Goal: Task Accomplishment & Management: Complete application form

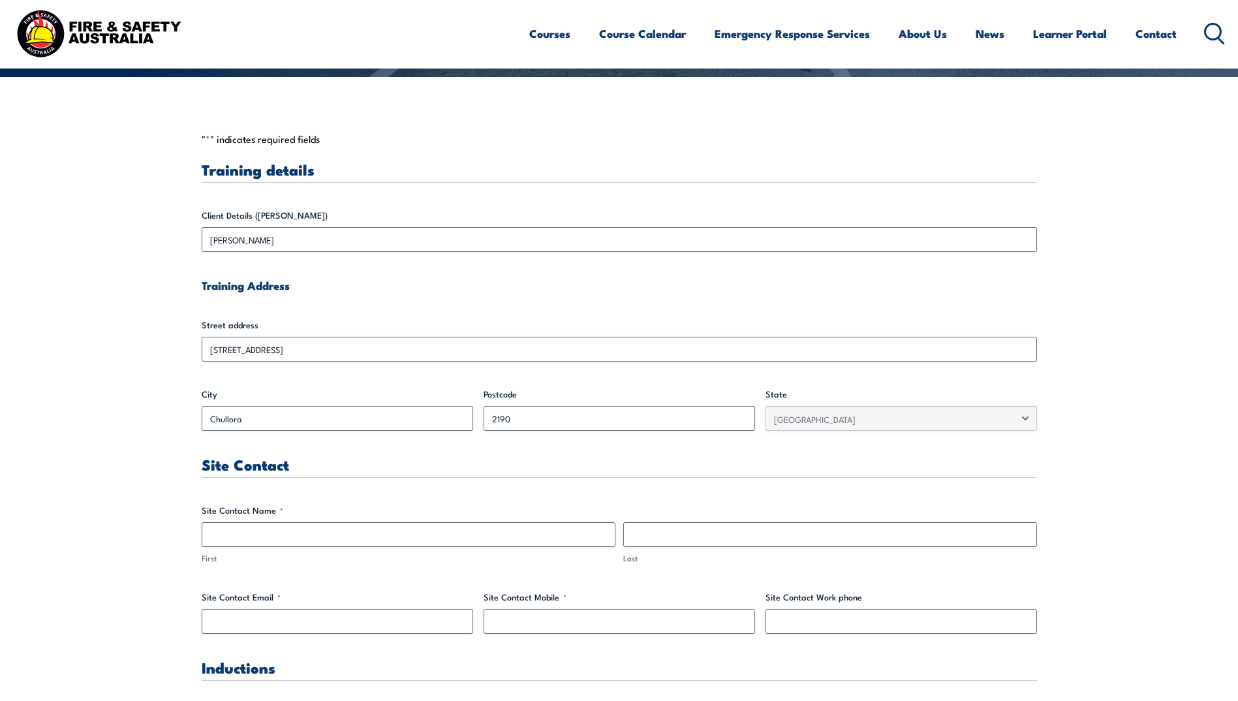
scroll to position [522, 0]
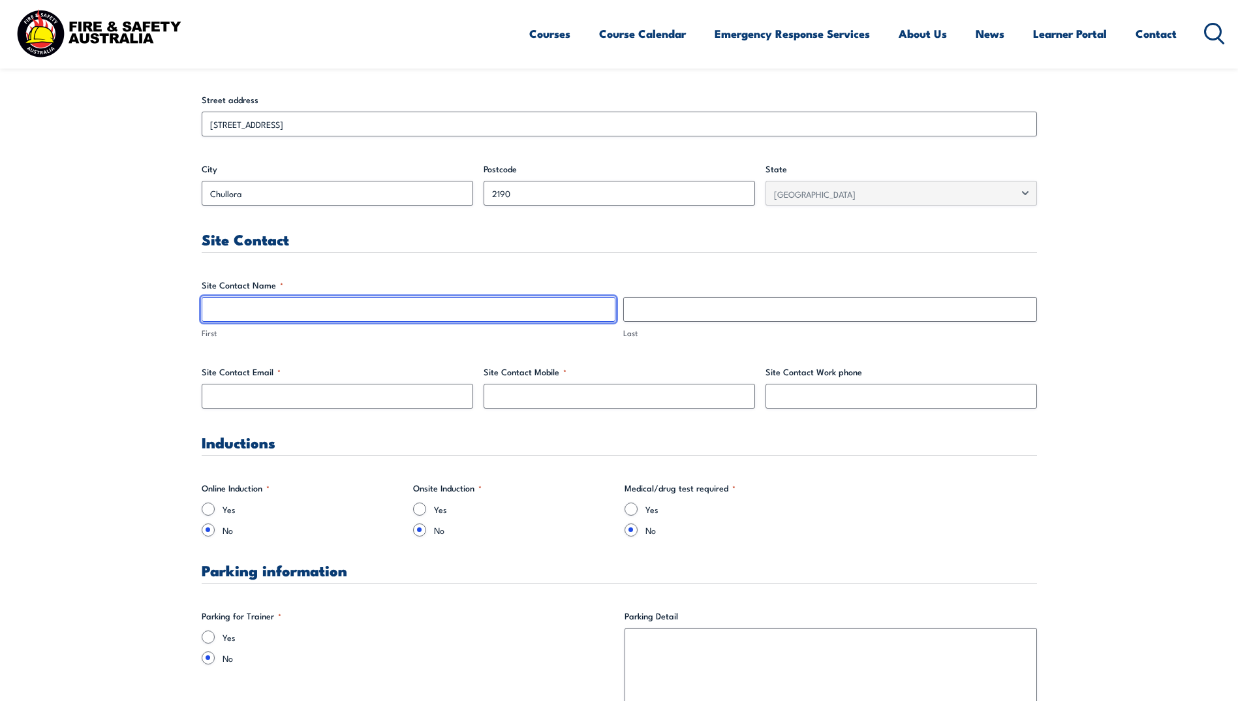
click at [315, 311] on input "First" at bounding box center [409, 309] width 414 height 25
type input "[PERSON_NAME]"
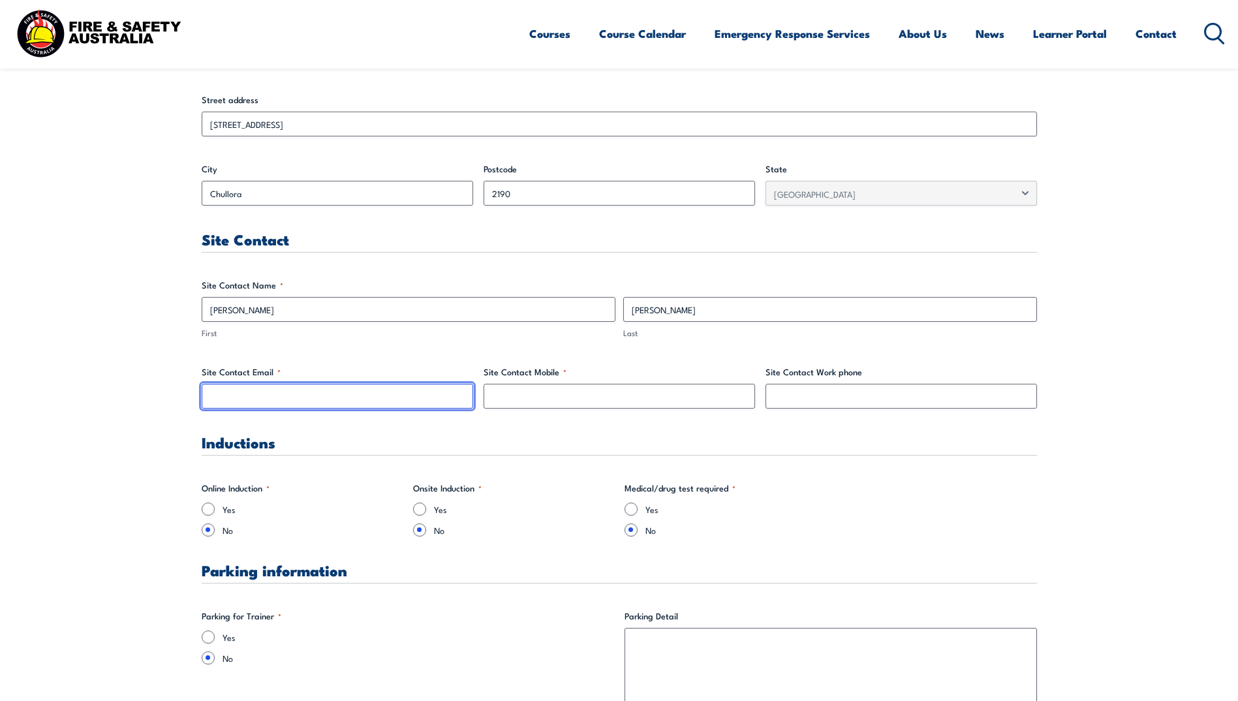
type input "[PERSON_NAME][EMAIL_ADDRESS][PERSON_NAME][DOMAIN_NAME]"
type input "0413084321"
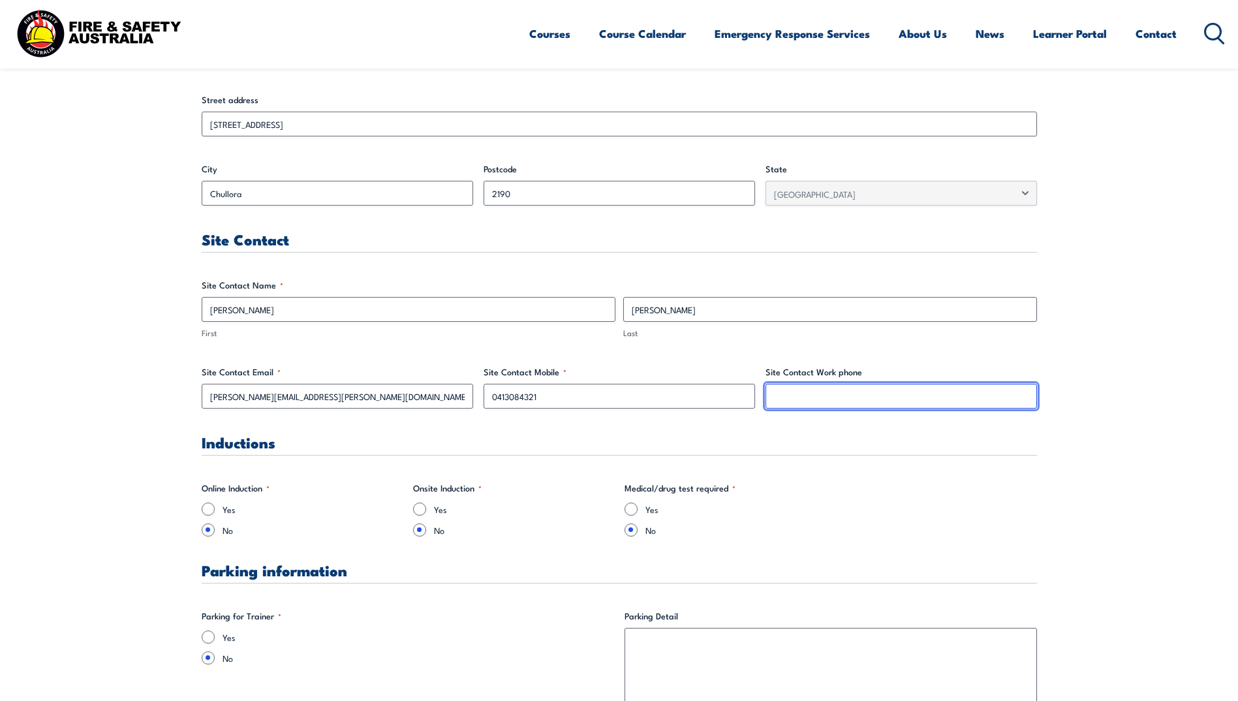
click at [845, 388] on input "Site Contact Work phone" at bounding box center [900, 396] width 271 height 25
click at [788, 398] on input "0420451342" at bounding box center [900, 396] width 271 height 25
click at [793, 395] on input "0420451342" at bounding box center [900, 396] width 271 height 25
click at [808, 397] on input "0420 451342" at bounding box center [900, 396] width 271 height 25
type input "0420 451 342"
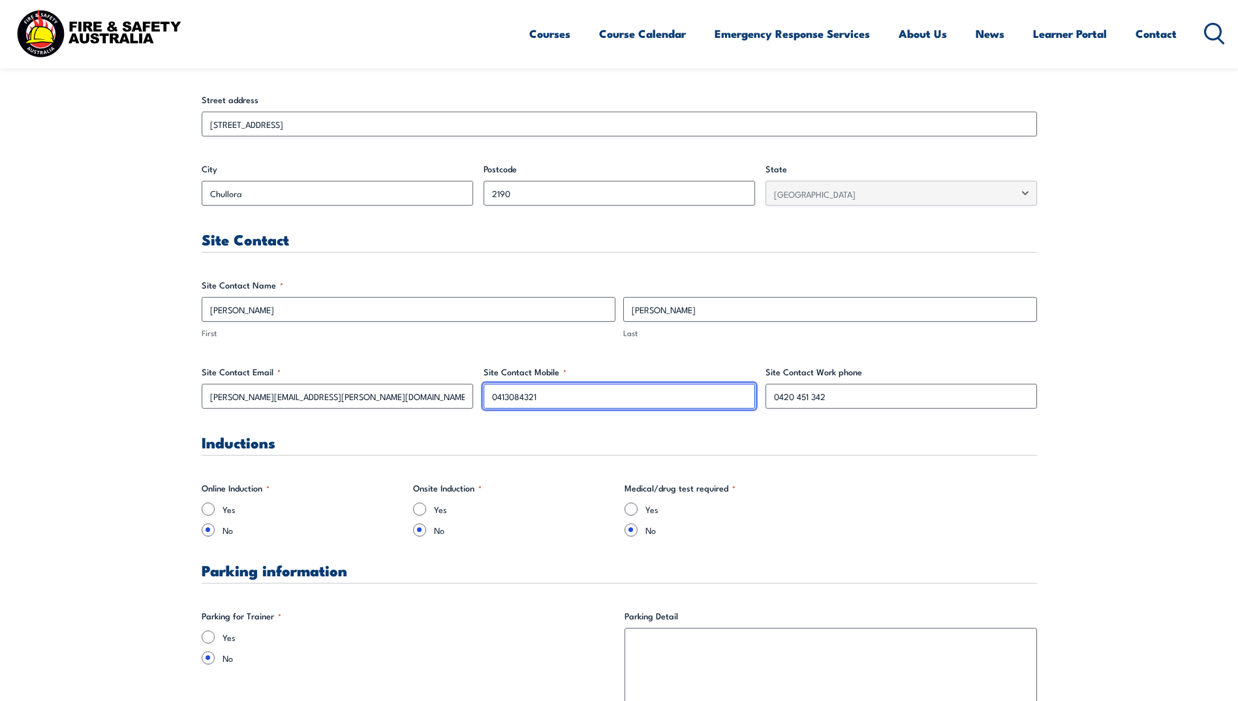
click at [509, 394] on input "0413084321" at bounding box center [619, 396] width 271 height 25
click at [527, 397] on input "0413 084321" at bounding box center [619, 396] width 271 height 25
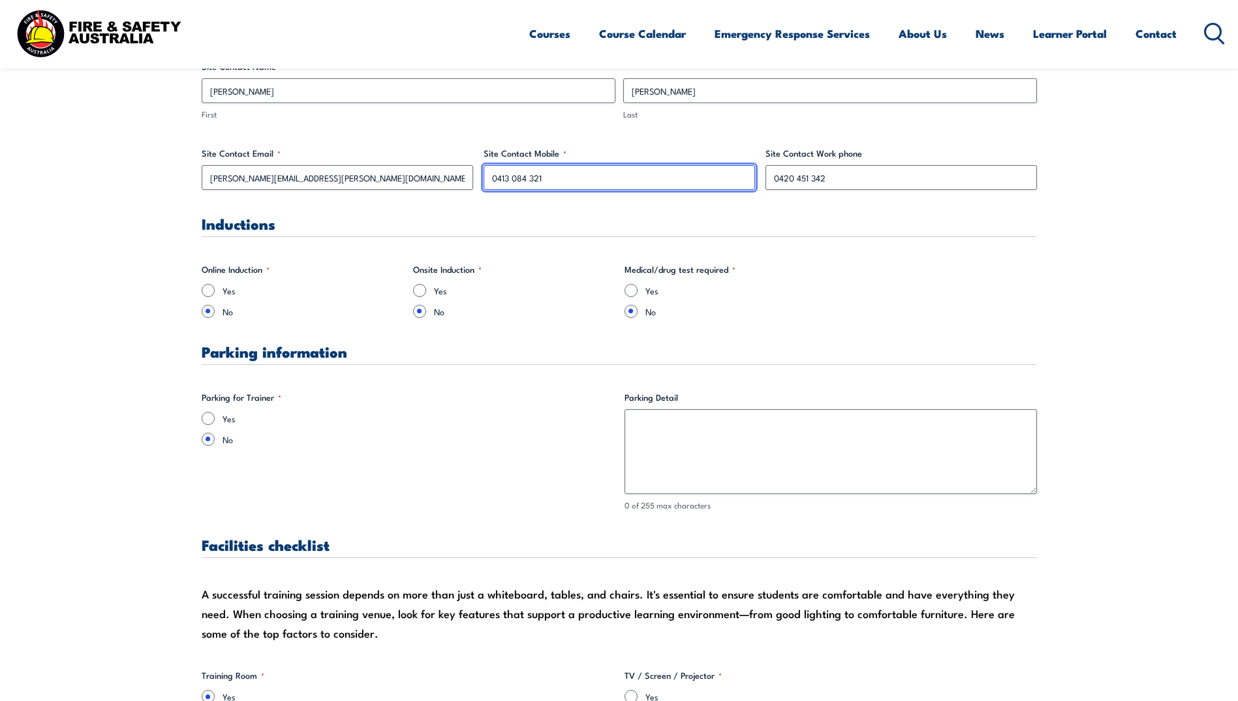
scroll to position [718, 0]
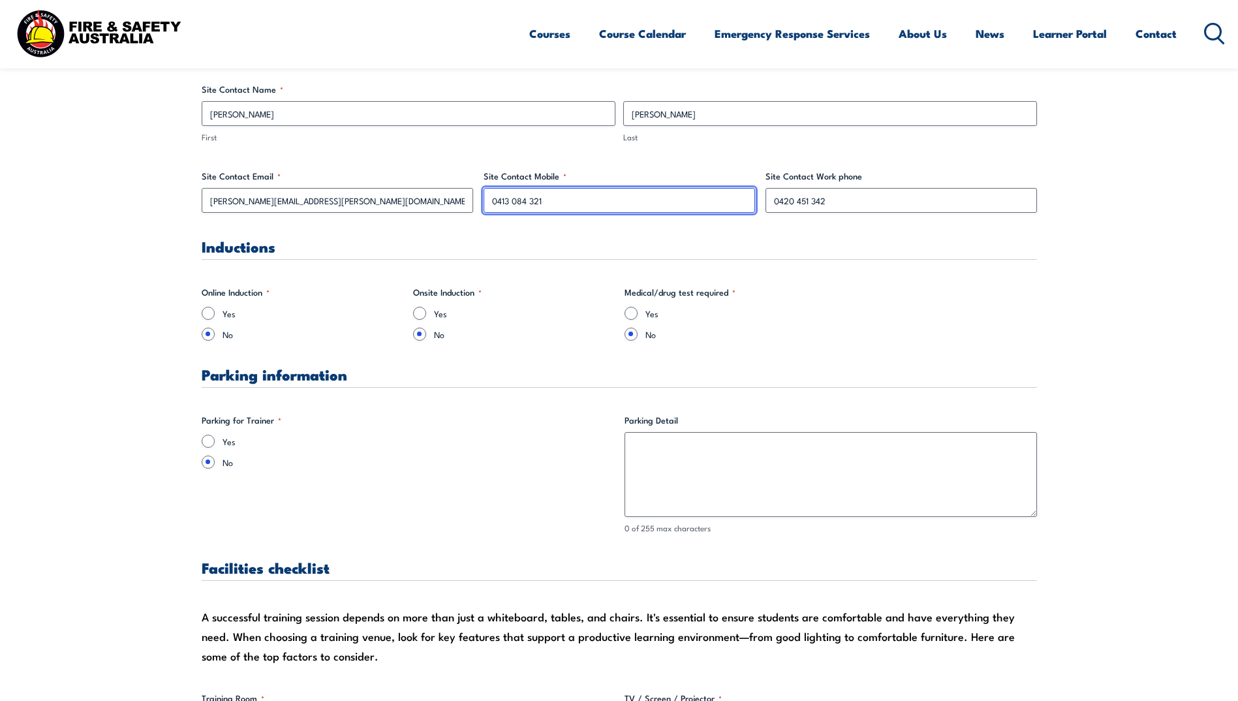
type input "0413 084 321"
click at [414, 315] on input "Yes" at bounding box center [419, 313] width 13 height 13
radio input "true"
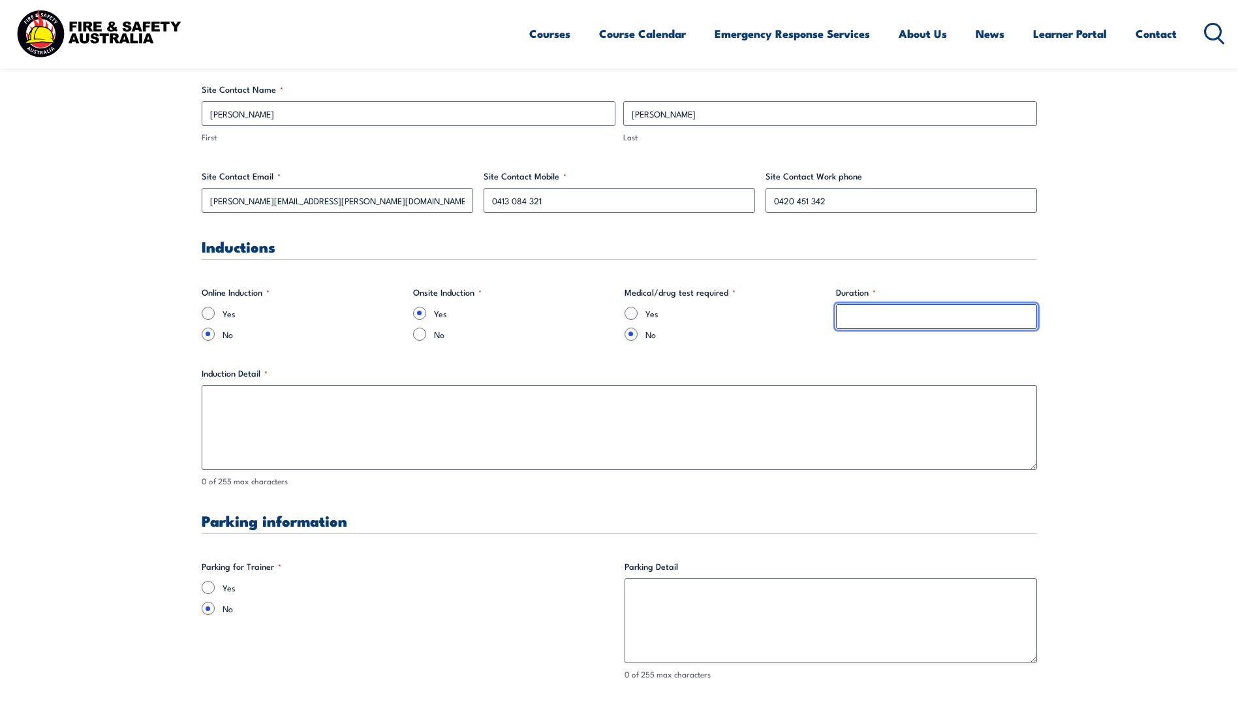
click at [934, 322] on input "Duration *" at bounding box center [936, 316] width 201 height 25
type input "15 Minutes"
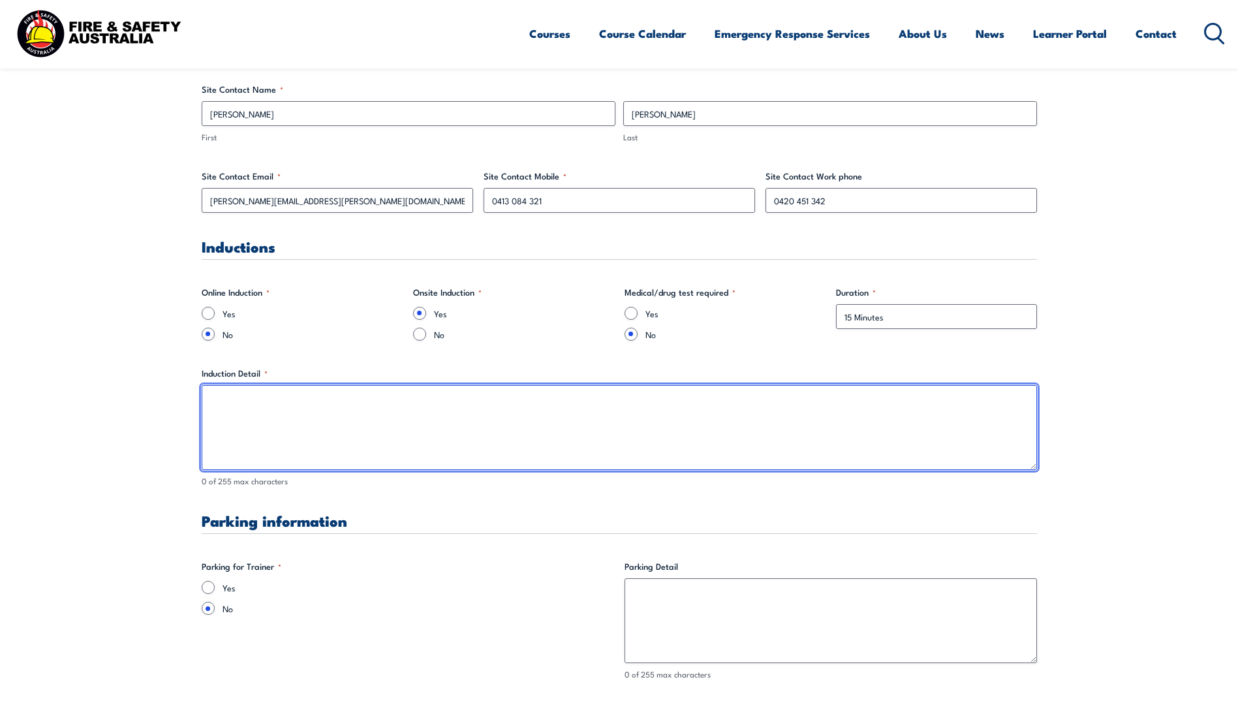
click at [436, 407] on textarea "Induction Detail *" at bounding box center [619, 427] width 835 height 85
click at [385, 400] on textarea "Onsite induction is a quick QR Code scan which will go through induction requir…" at bounding box center [619, 427] width 835 height 85
click at [715, 397] on textarea "Onsite induction is a quick QR Code scan which can be completed on mobile phone…" at bounding box center [619, 427] width 835 height 85
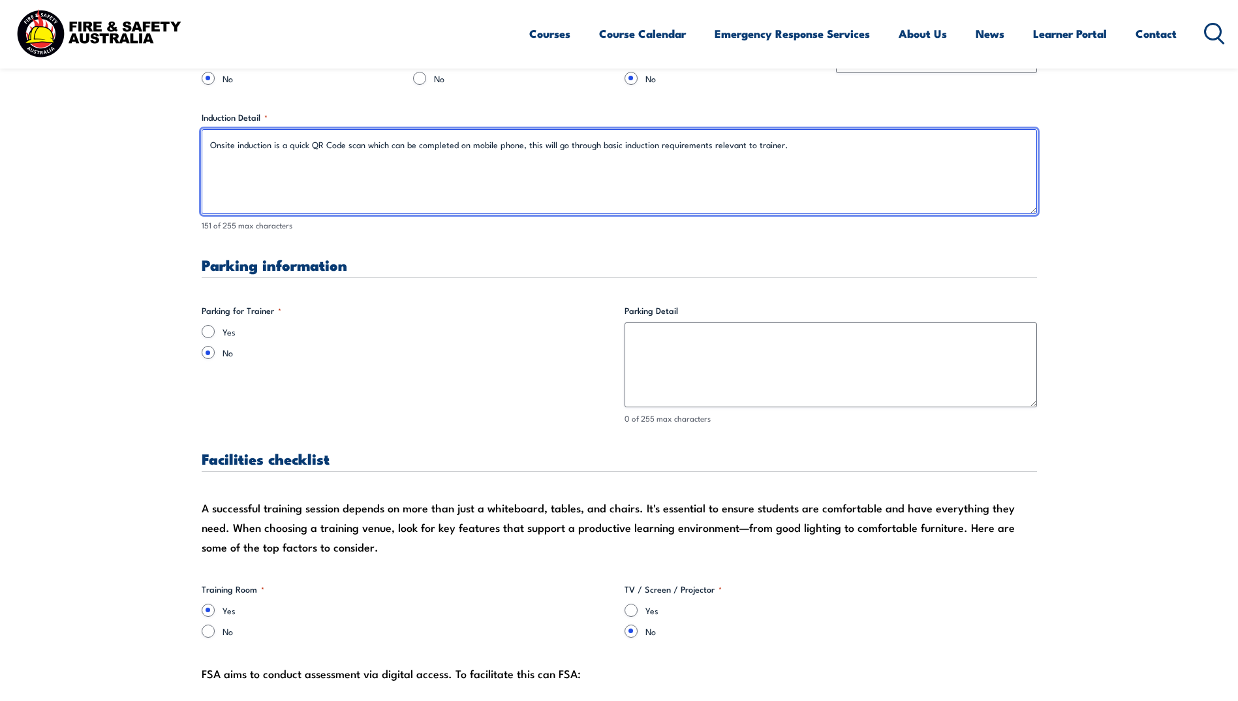
scroll to position [1044, 0]
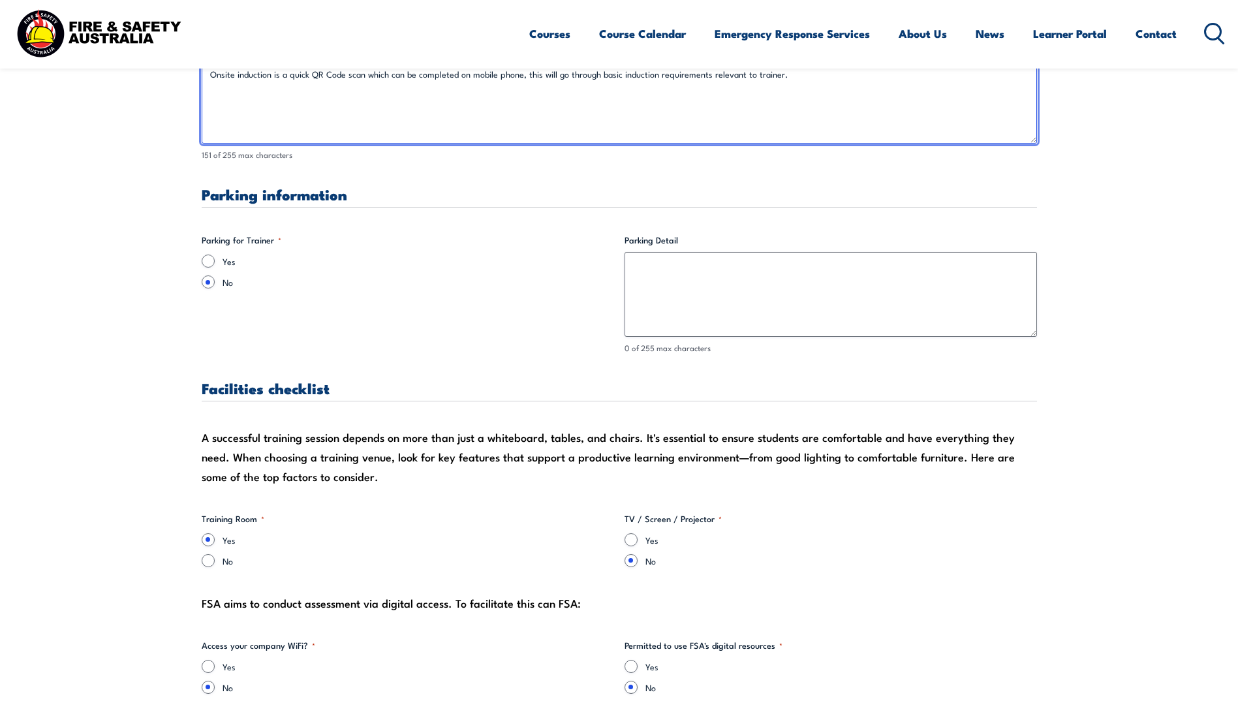
type textarea "Onsite induction is a quick QR Code scan which can be completed on mobile phone…"
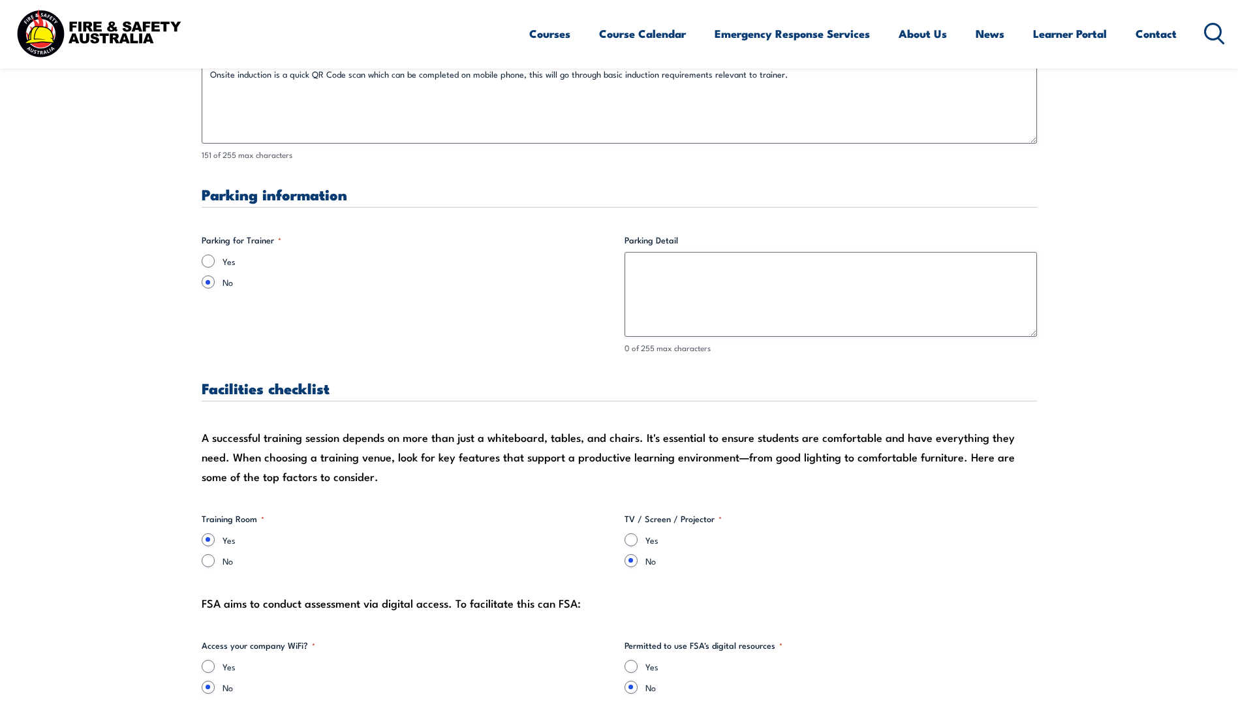
click at [215, 263] on div "Yes" at bounding box center [408, 260] width 412 height 13
click at [213, 262] on input "Yes" at bounding box center [208, 260] width 13 height 13
radio input "true"
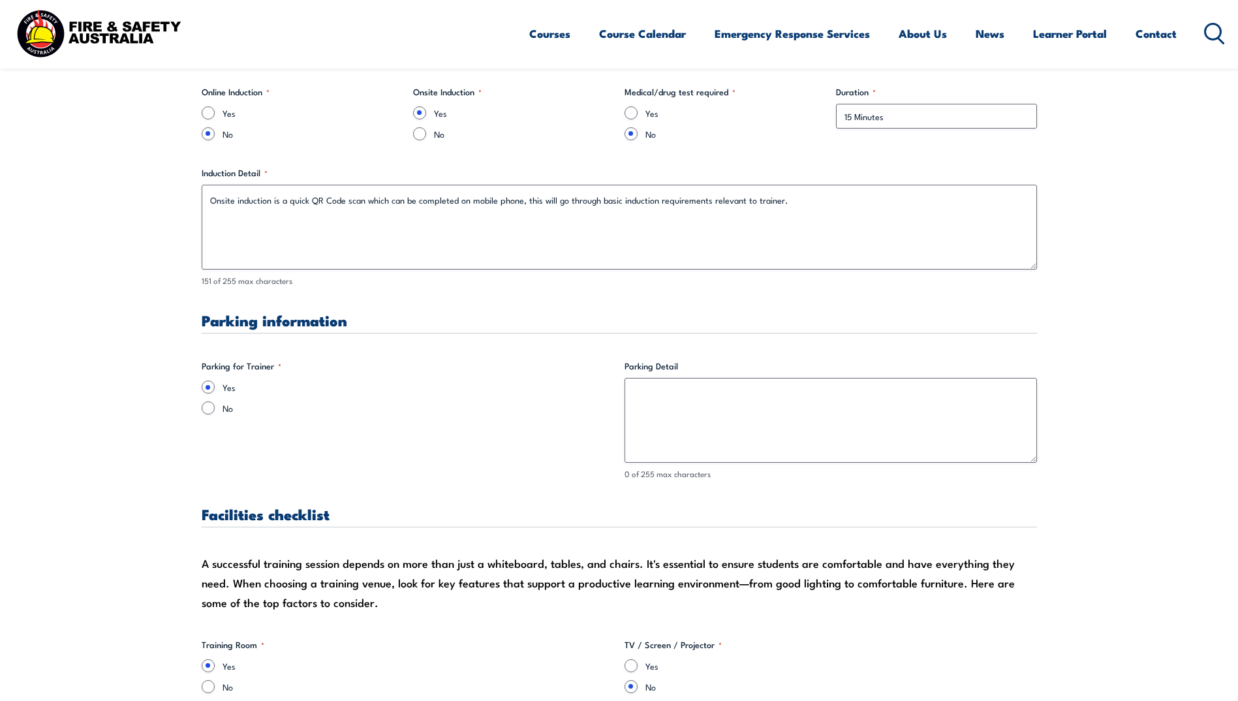
scroll to position [914, 0]
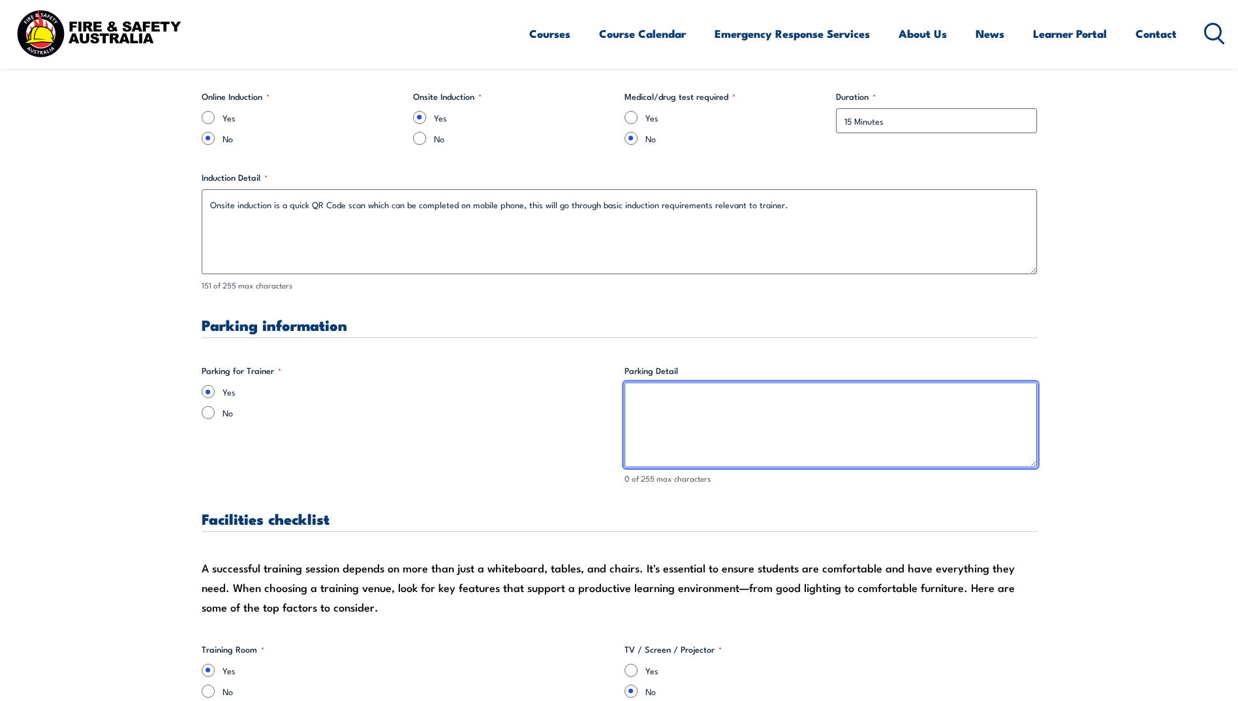
click at [703, 401] on textarea "Parking Detail" at bounding box center [830, 424] width 412 height 85
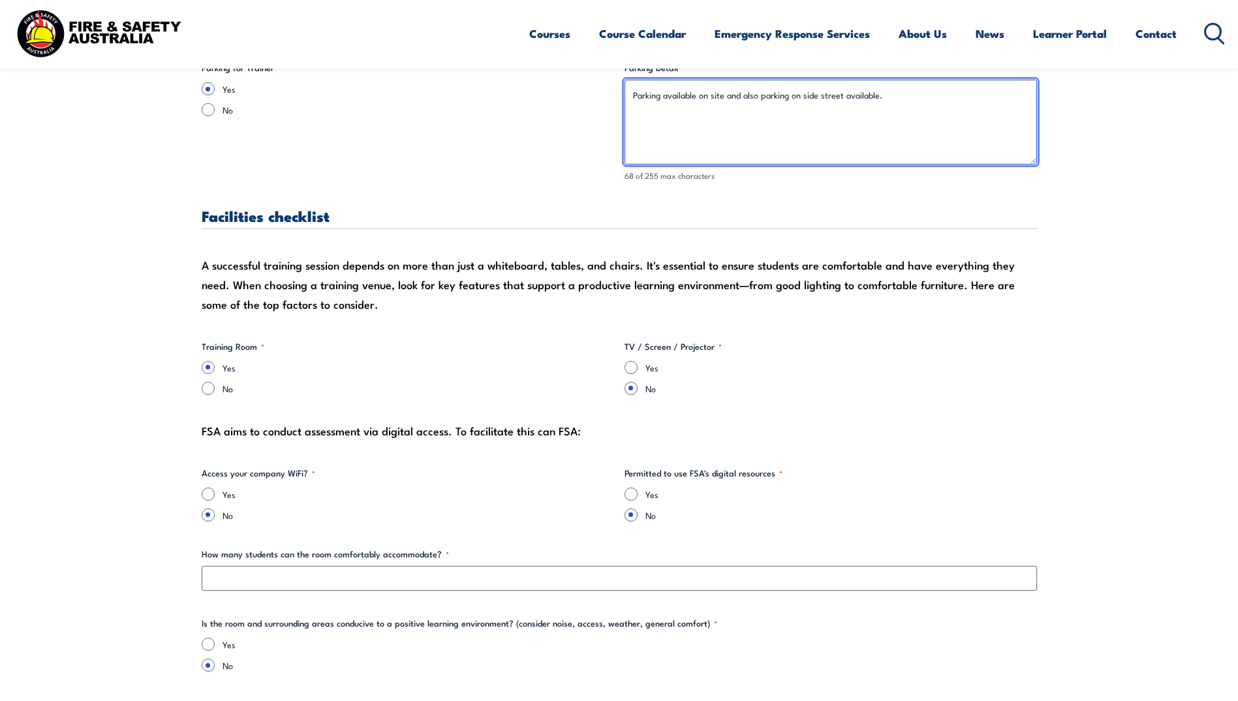
scroll to position [1240, 0]
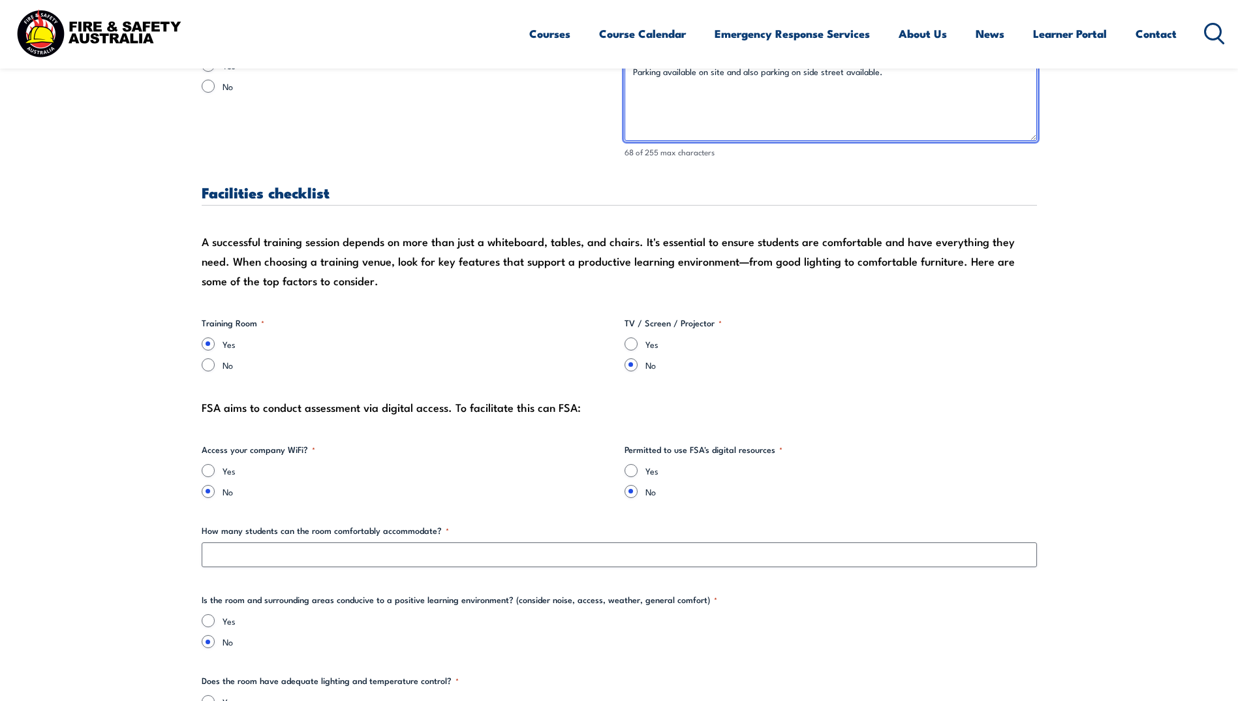
type textarea "Parking available on site and also parking on side street available."
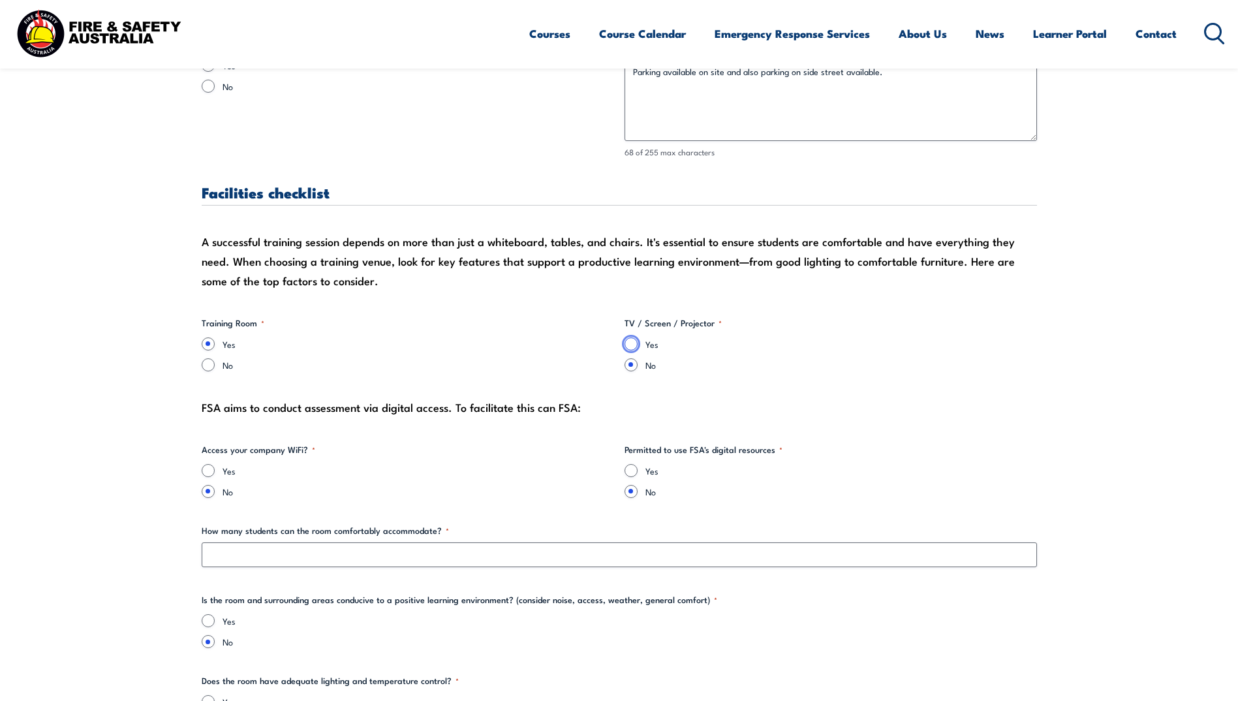
click at [630, 344] on input "Yes" at bounding box center [630, 343] width 13 height 13
radio input "true"
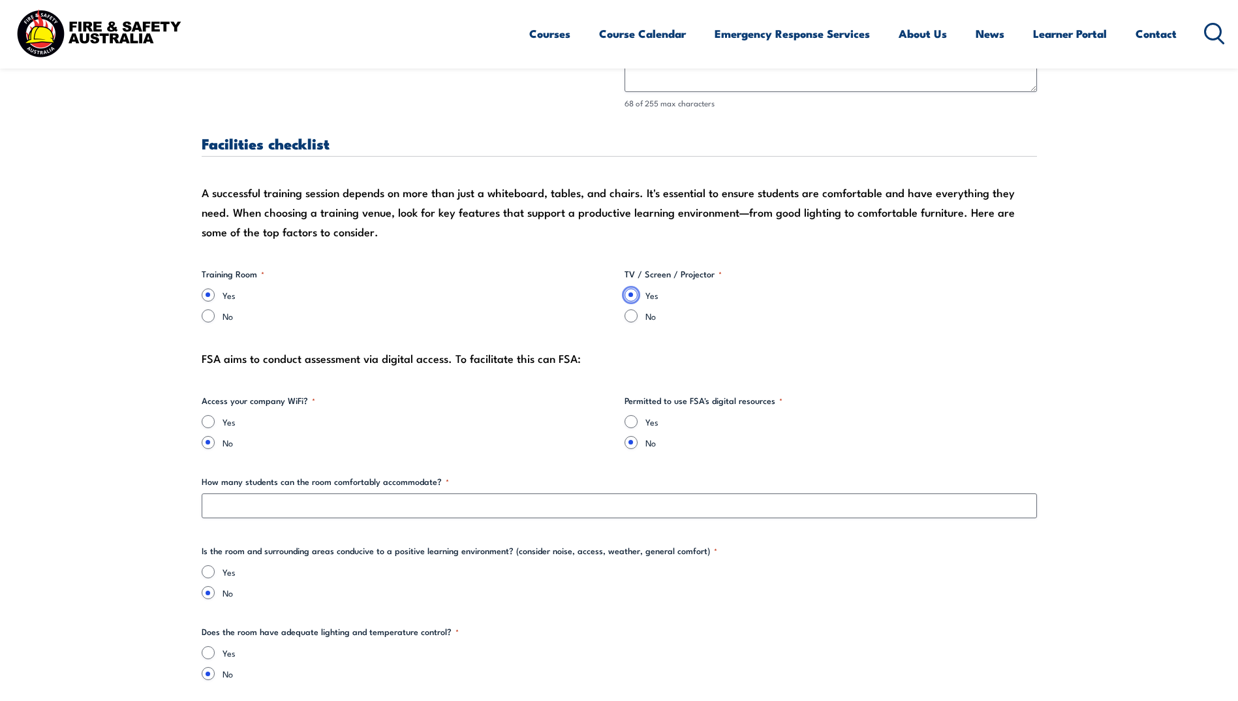
scroll to position [1436, 0]
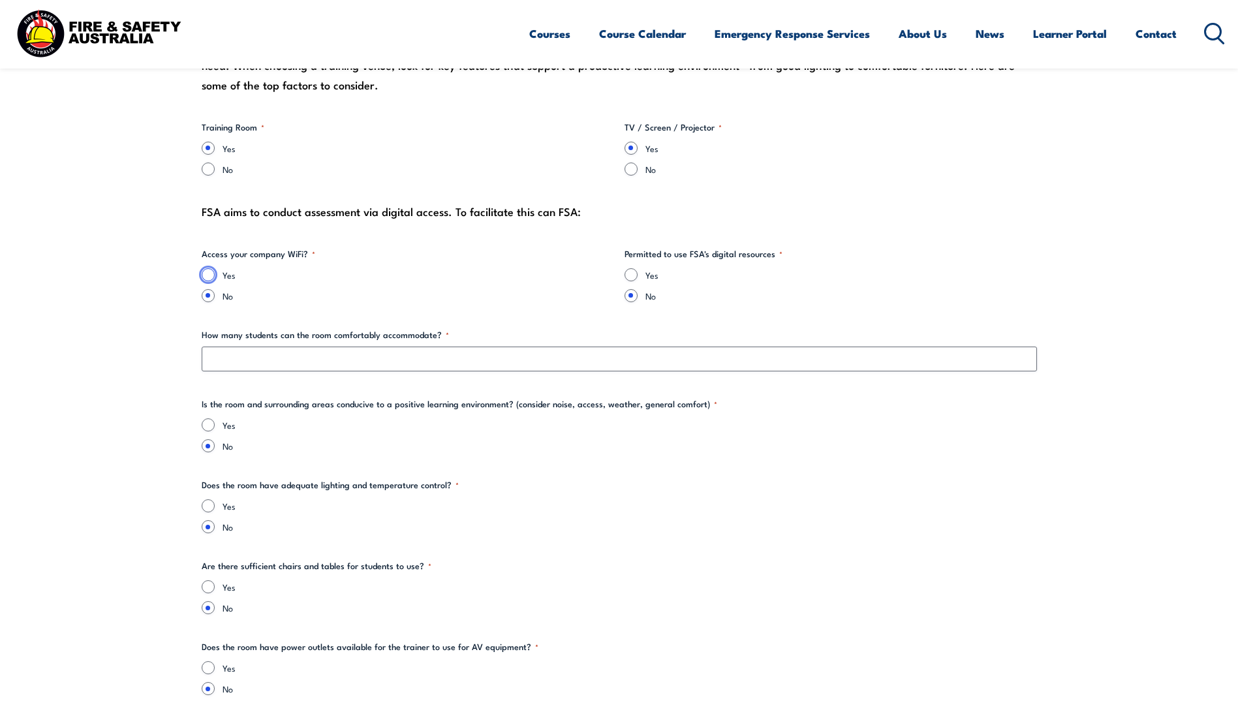
click at [211, 275] on input "Yes" at bounding box center [208, 274] width 13 height 13
radio input "true"
click at [632, 271] on input "Yes" at bounding box center [630, 274] width 13 height 13
radio input "true"
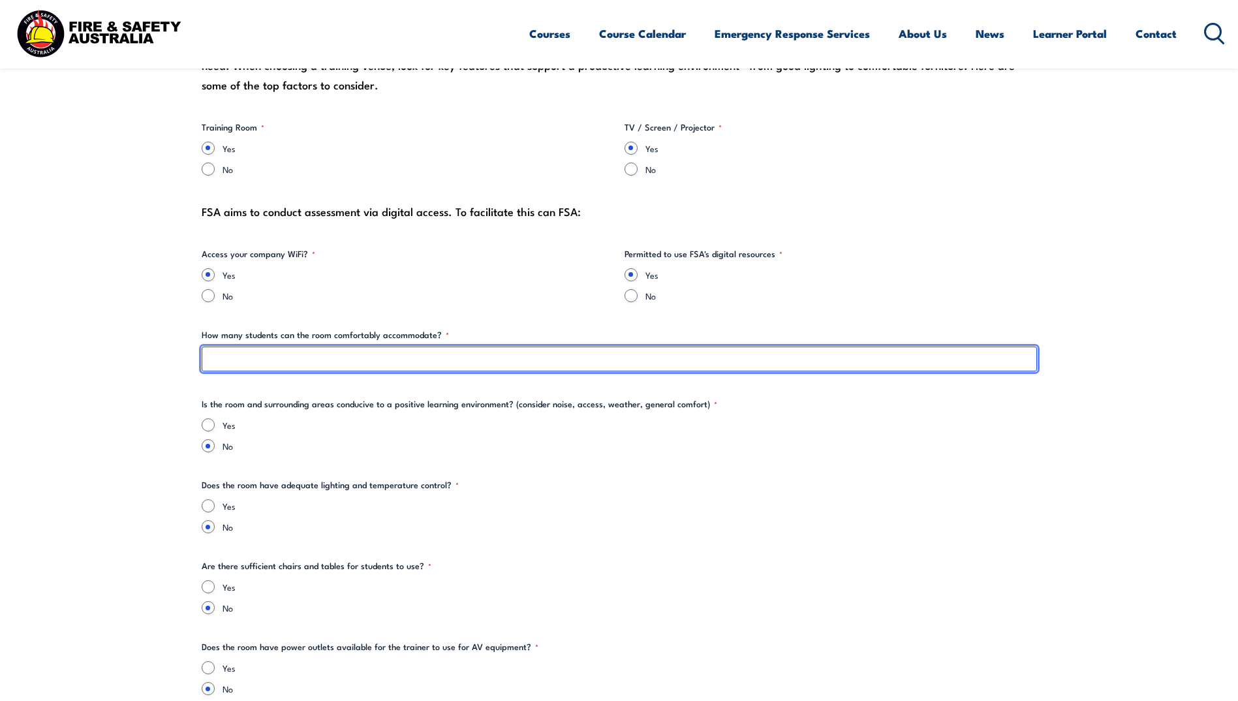
click at [384, 359] on input "How many students can the room comfortably accommodate? *" at bounding box center [619, 359] width 835 height 25
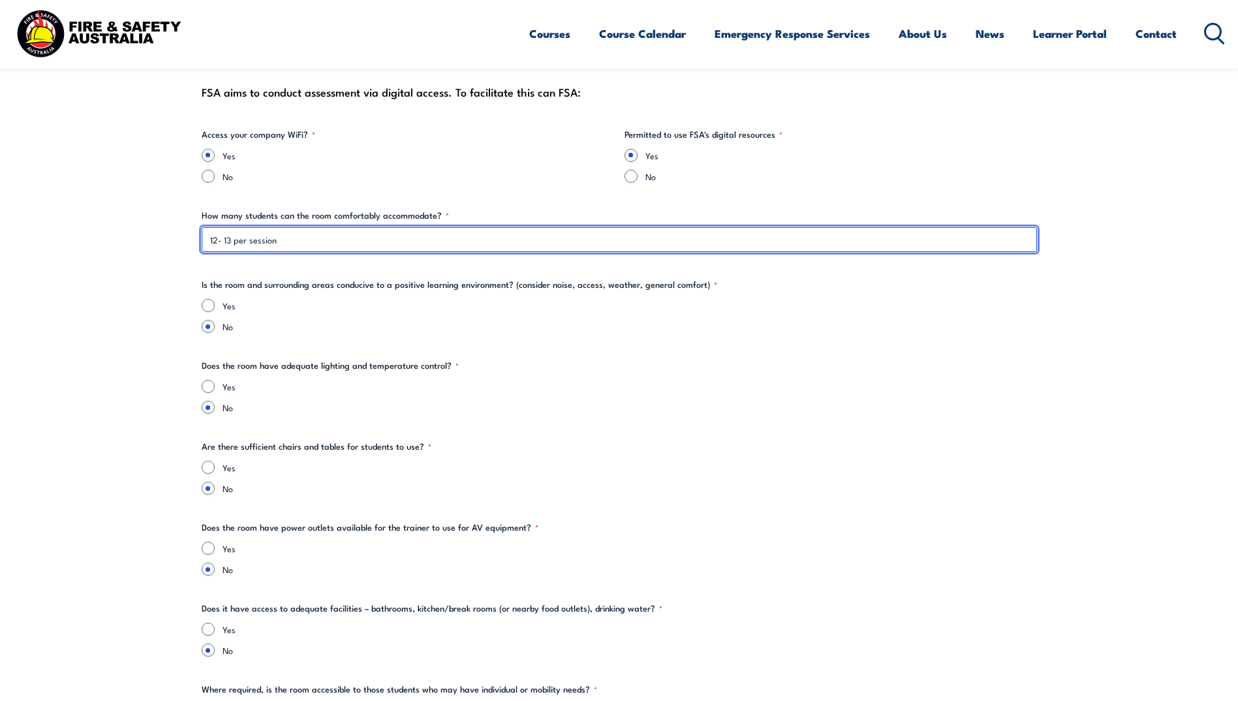
scroll to position [1566, 0]
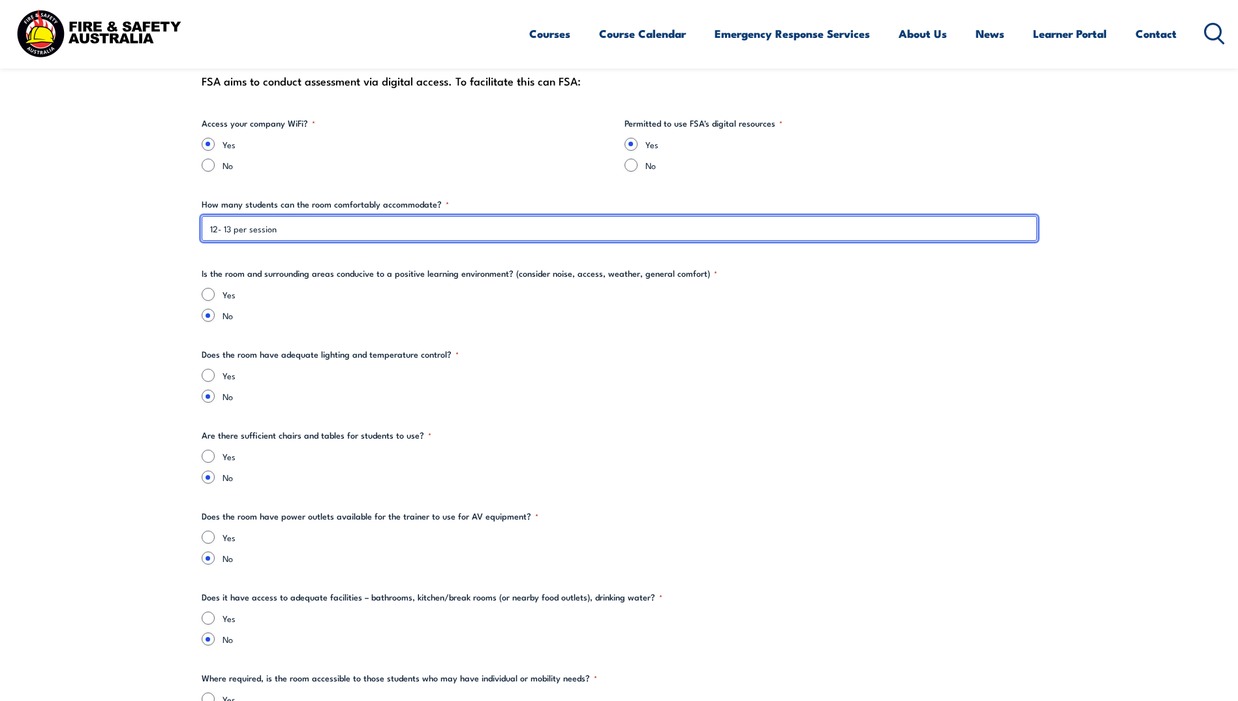
type input "12- 13 per session"
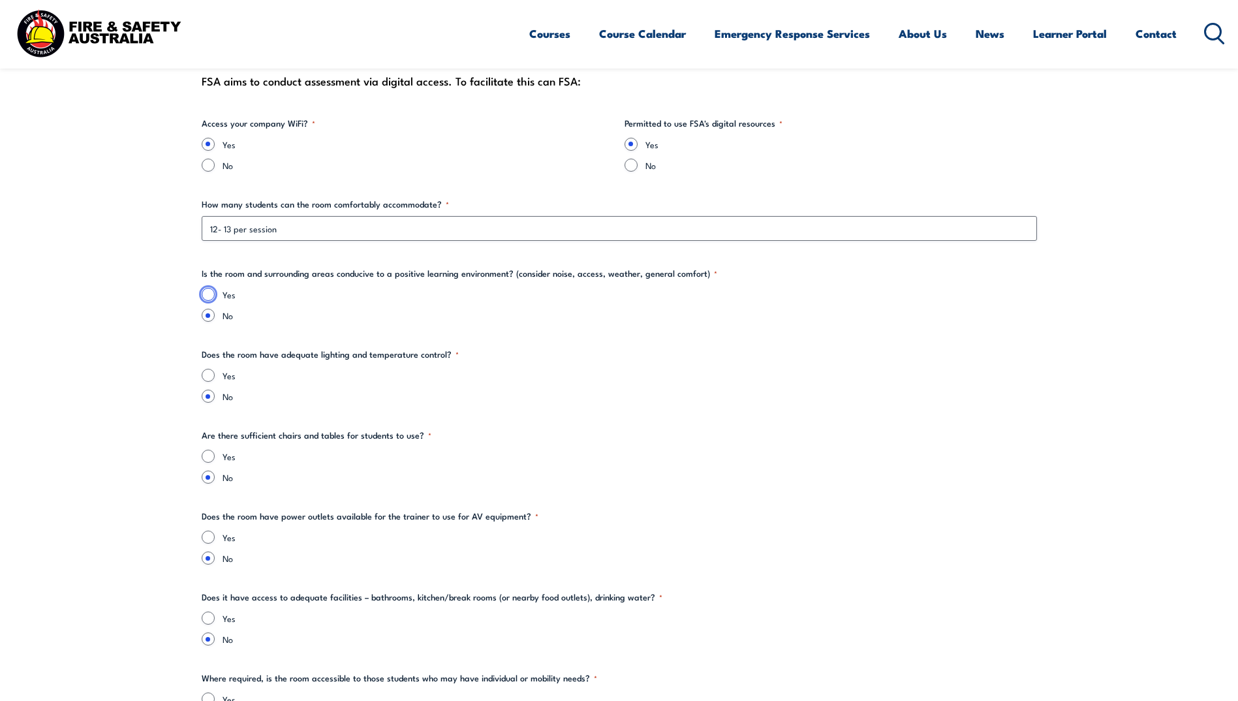
click at [213, 291] on input "Yes" at bounding box center [208, 294] width 13 height 13
radio input "true"
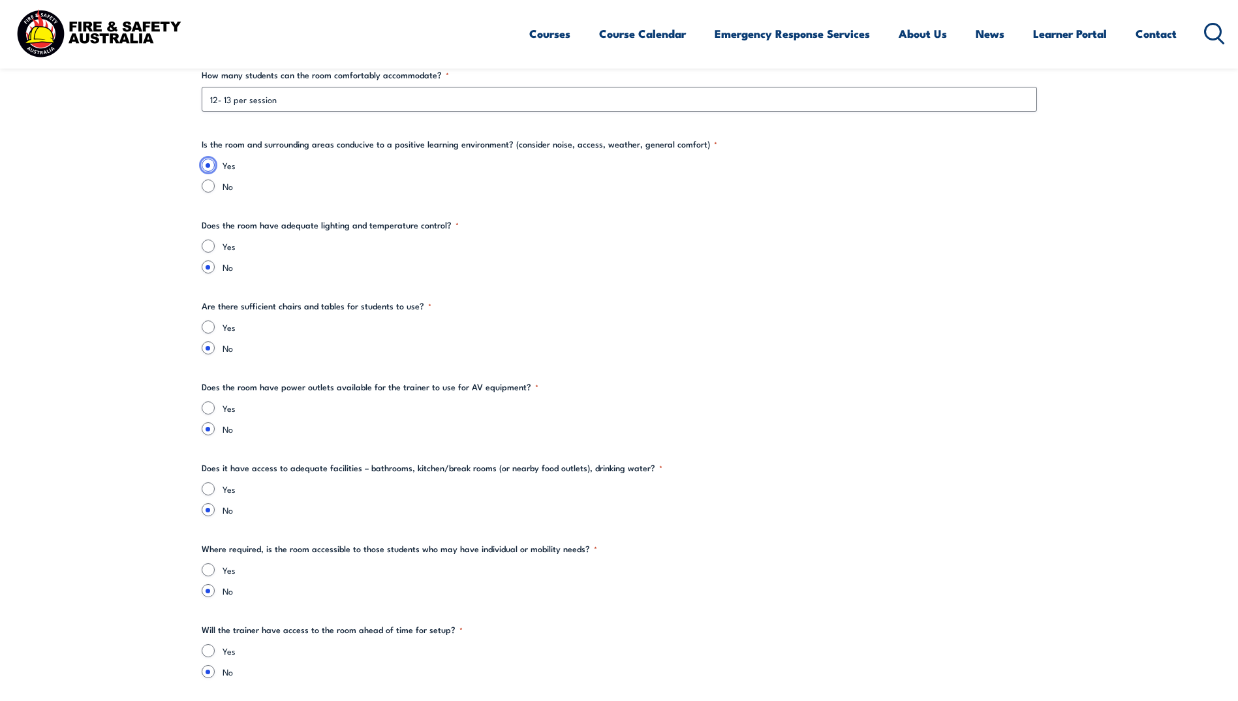
scroll to position [1697, 0]
click at [209, 247] on input "Yes" at bounding box center [208, 244] width 13 height 13
radio input "true"
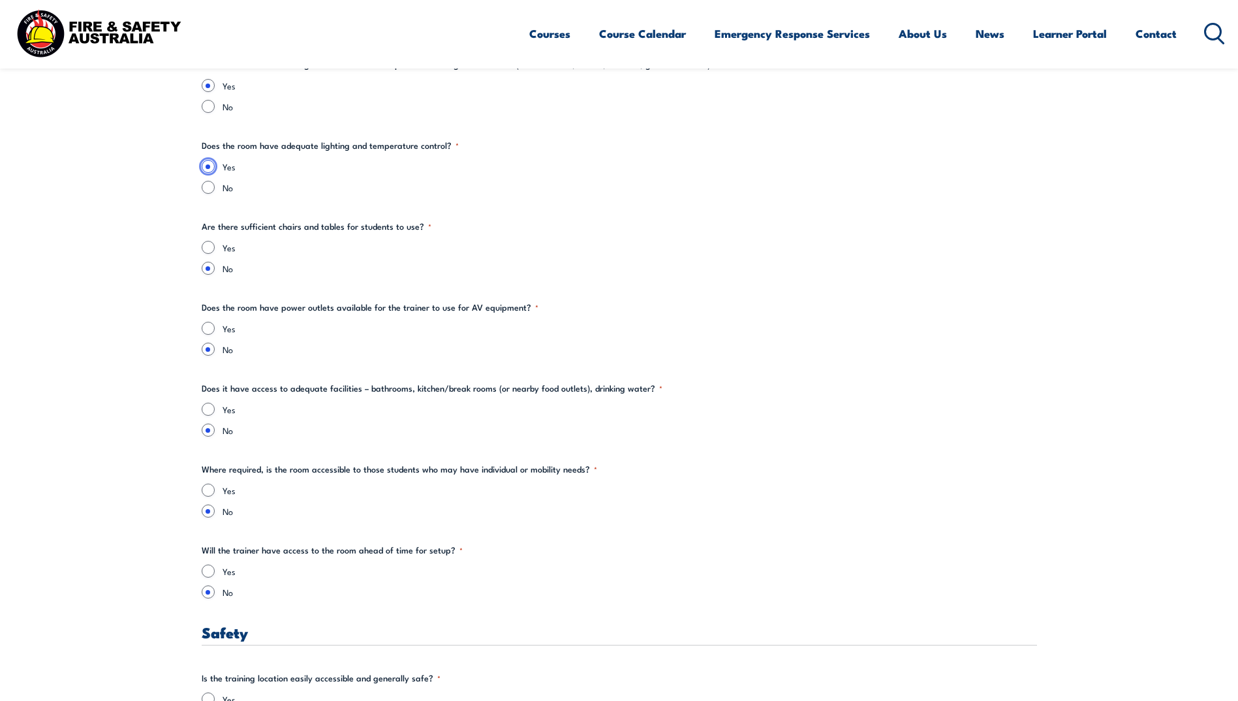
scroll to position [1827, 0]
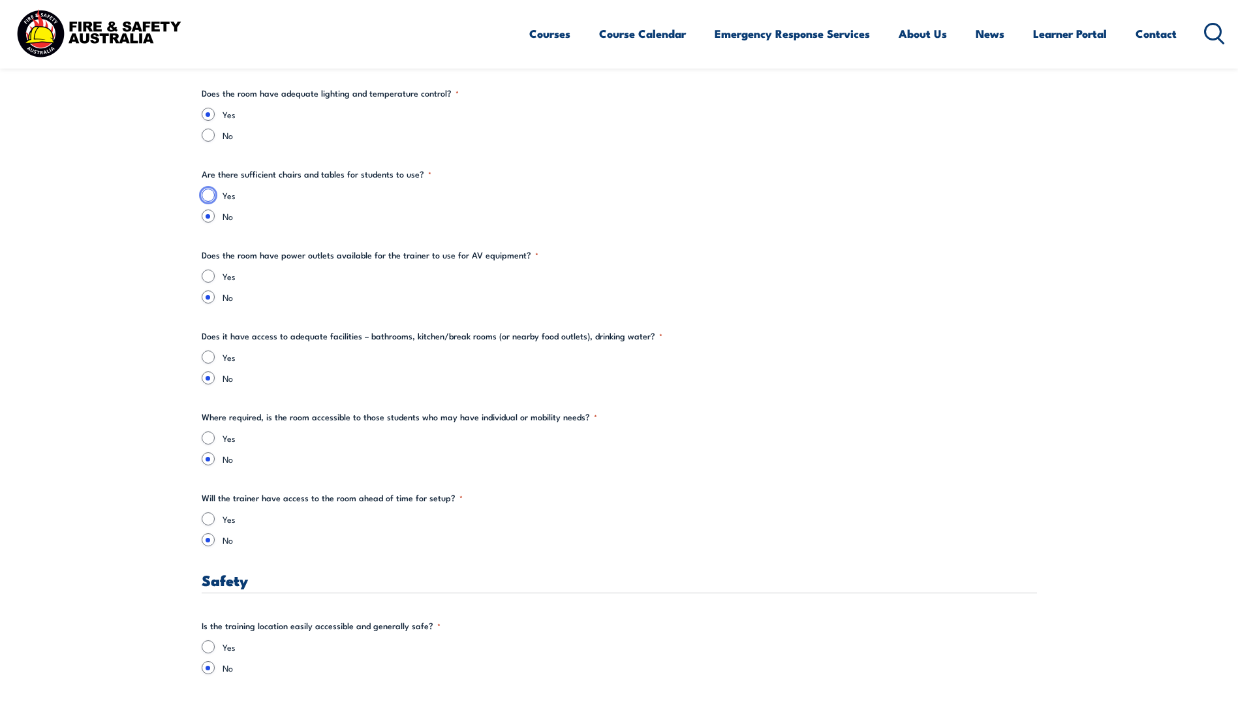
click at [206, 195] on input "Yes" at bounding box center [208, 195] width 13 height 13
radio input "true"
click at [204, 278] on input "Yes" at bounding box center [208, 276] width 13 height 13
radio input "true"
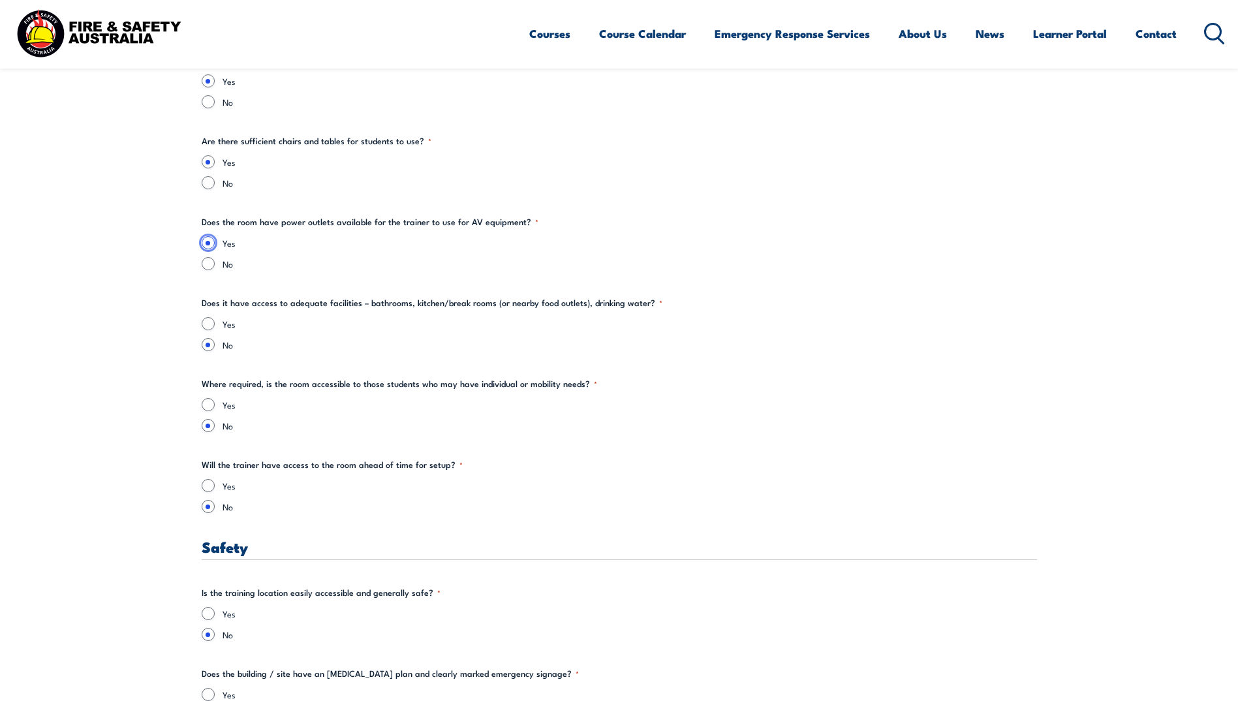
scroll to position [1892, 0]
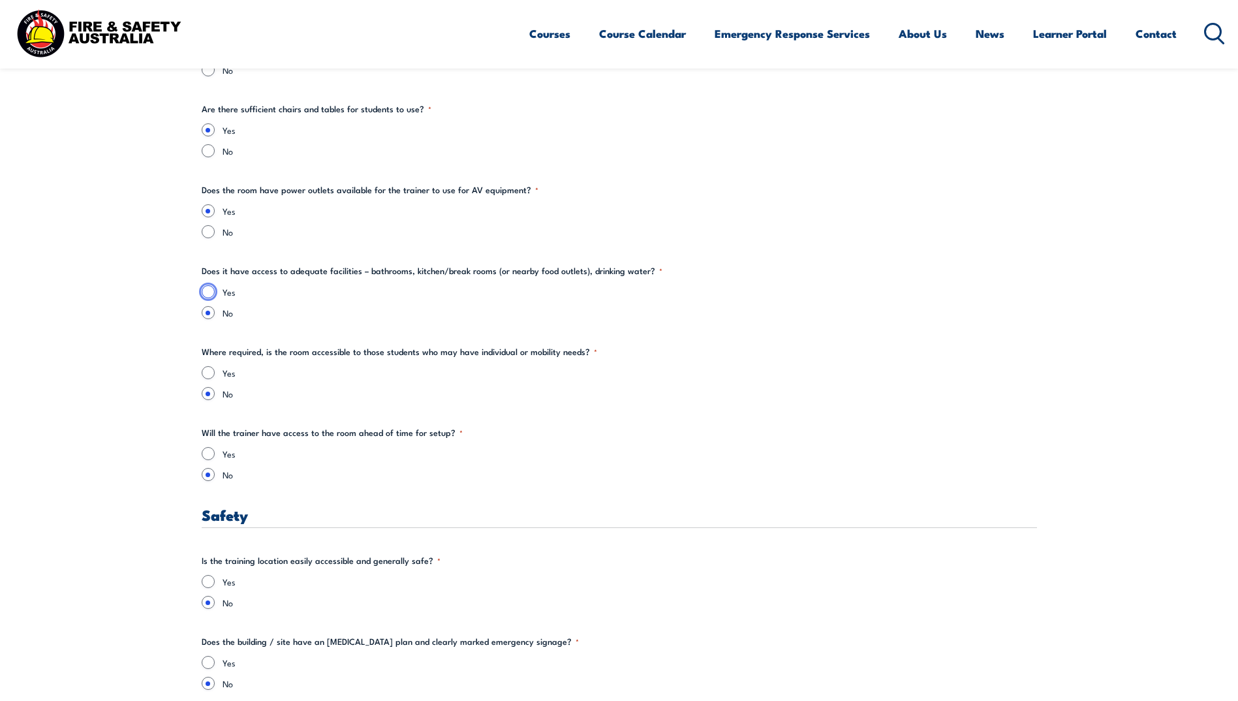
click at [208, 291] on input "Yes" at bounding box center [208, 291] width 13 height 13
radio input "true"
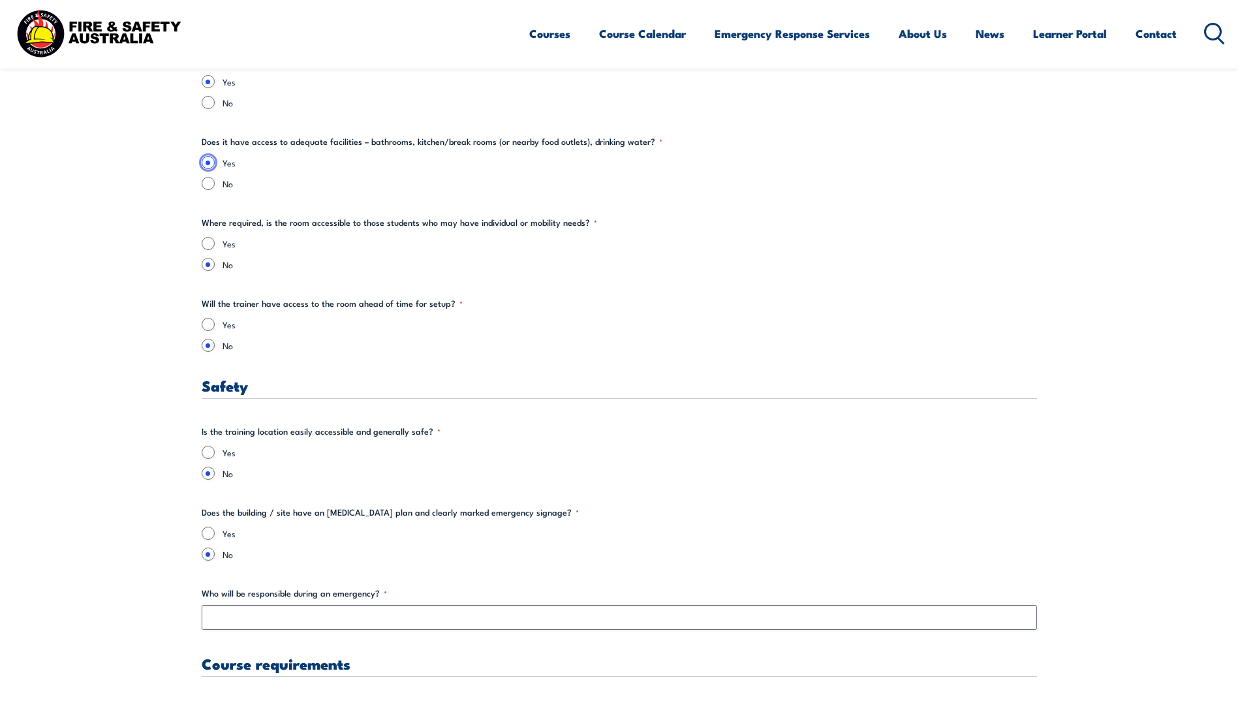
scroll to position [2023, 0]
click at [206, 243] on input "Yes" at bounding box center [208, 242] width 13 height 13
radio input "true"
click at [202, 324] on input "Yes" at bounding box center [208, 322] width 13 height 13
radio input "true"
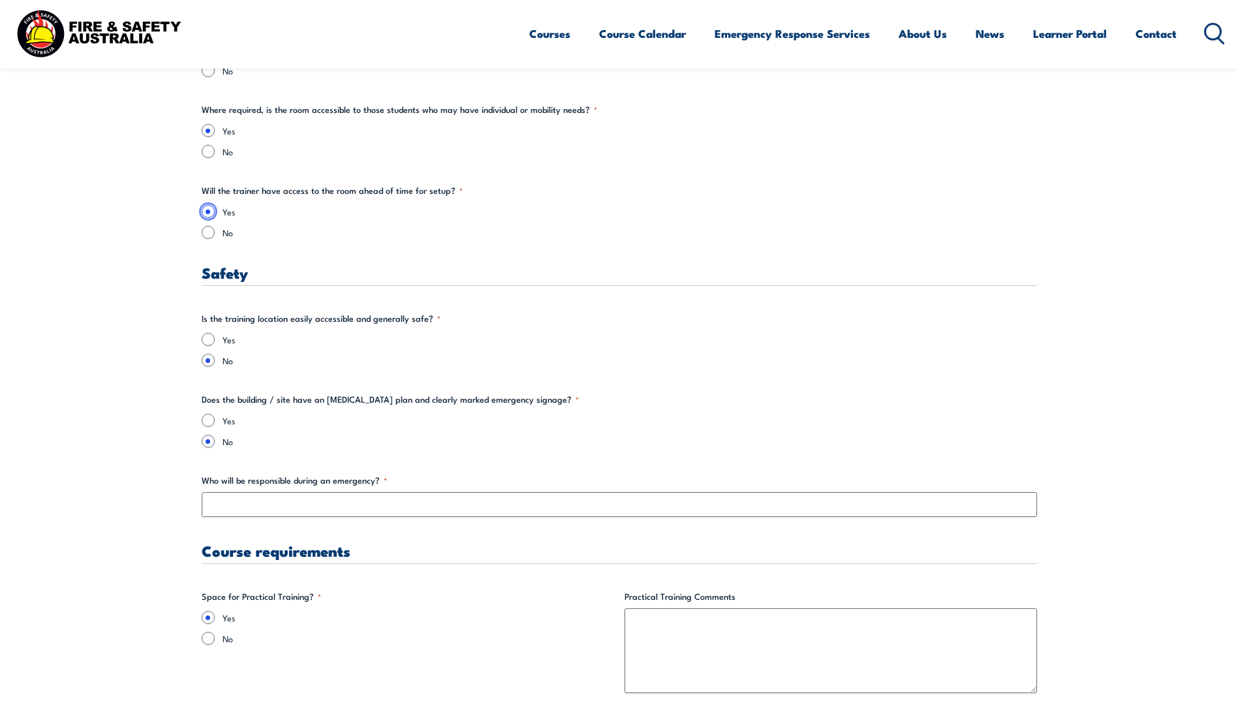
scroll to position [2153, 0]
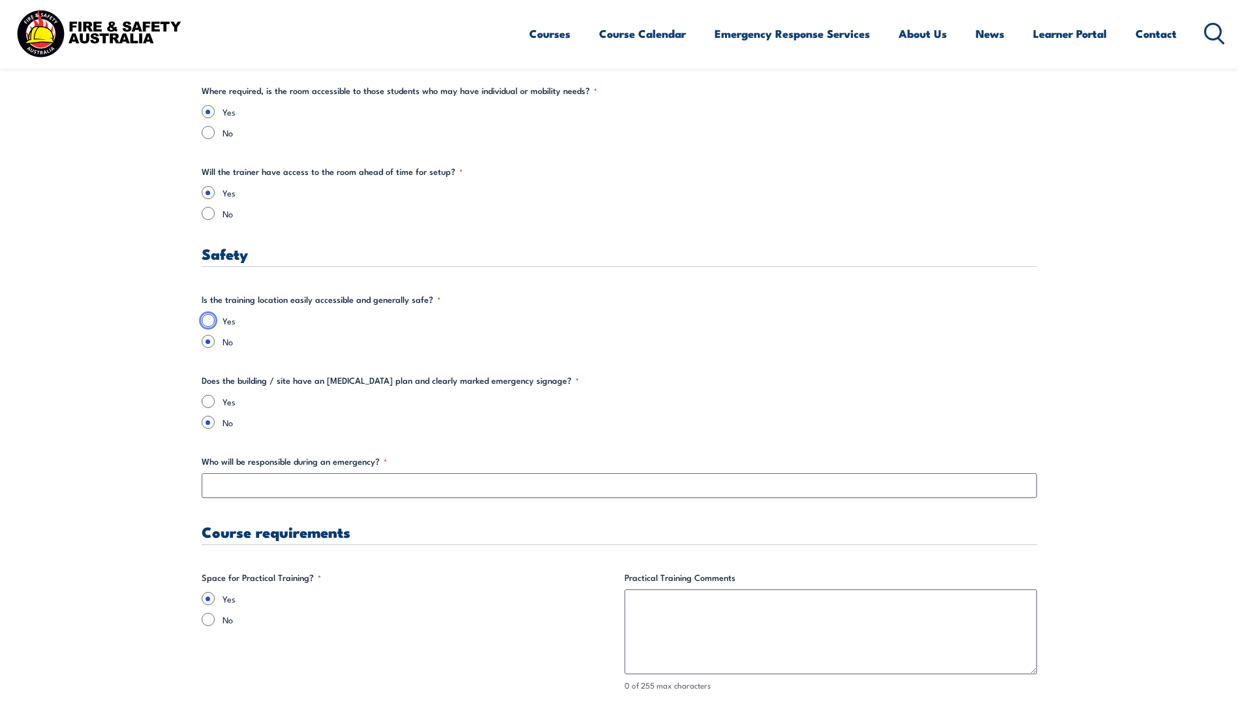
click at [204, 321] on input "Yes" at bounding box center [208, 320] width 13 height 13
radio input "true"
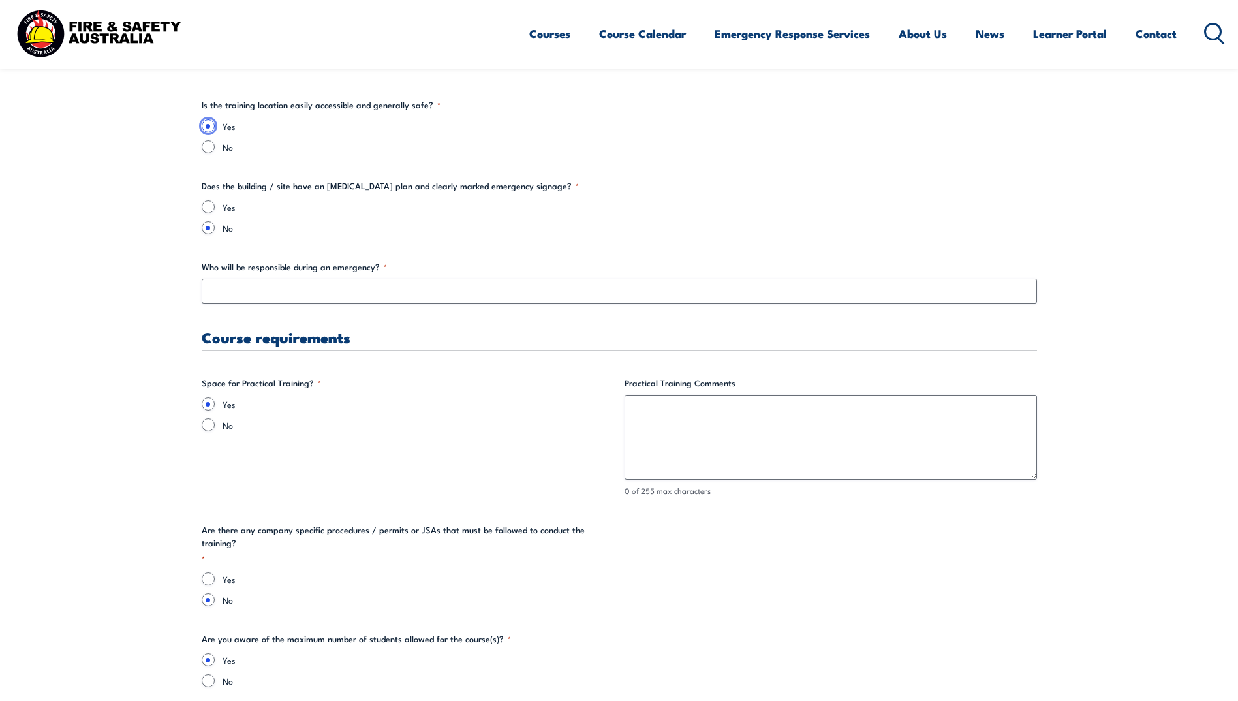
scroll to position [2349, 0]
click at [208, 200] on input "Yes" at bounding box center [208, 205] width 13 height 13
radio input "true"
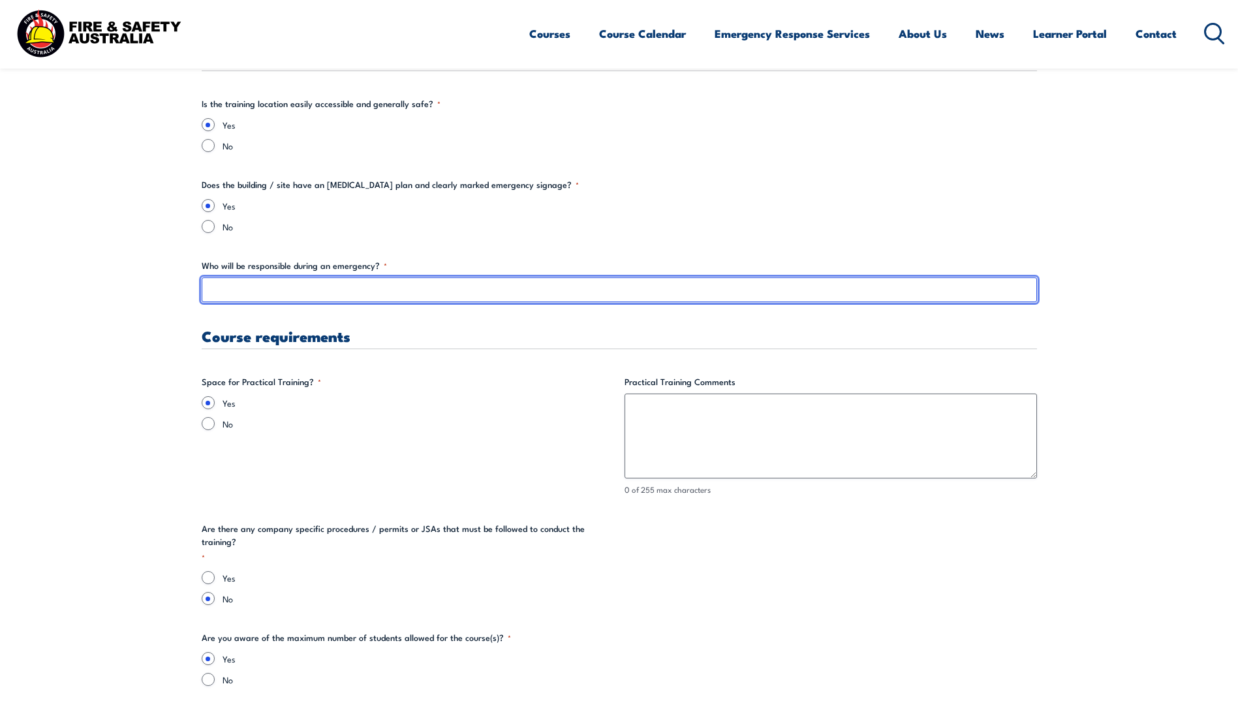
click at [405, 287] on input "Who will be responsible during an emergency? *" at bounding box center [619, 289] width 835 height 25
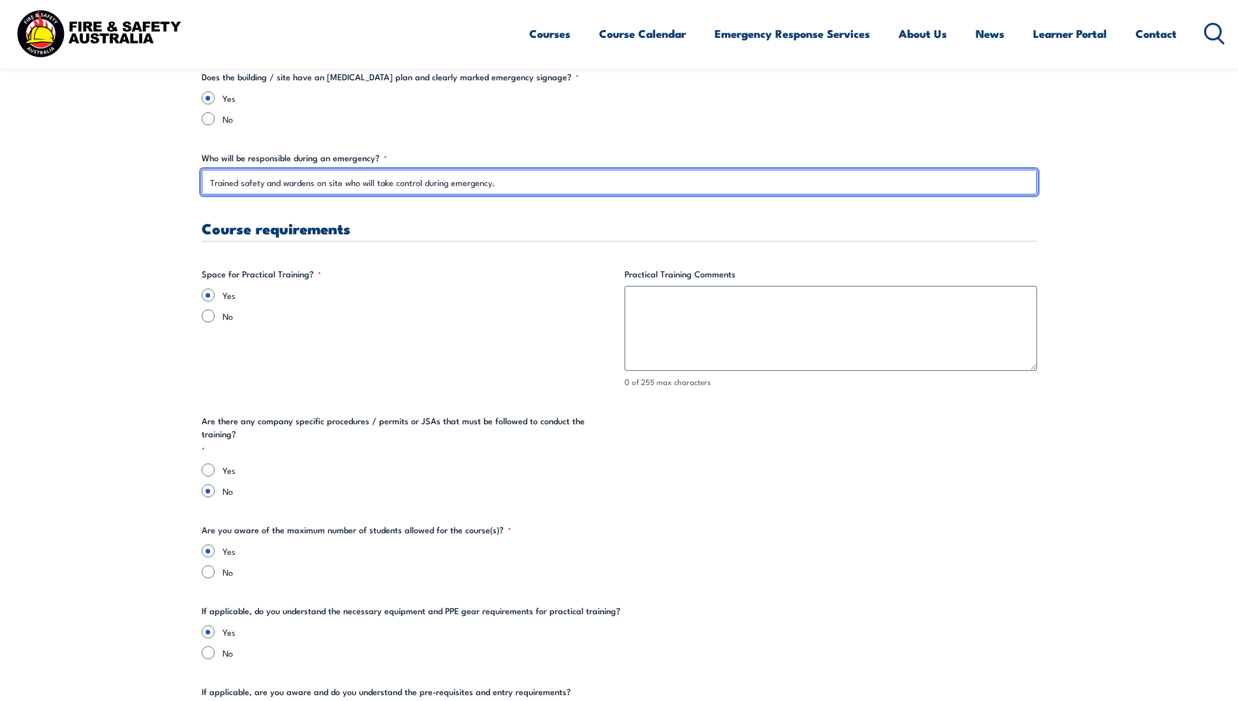
scroll to position [2480, 0]
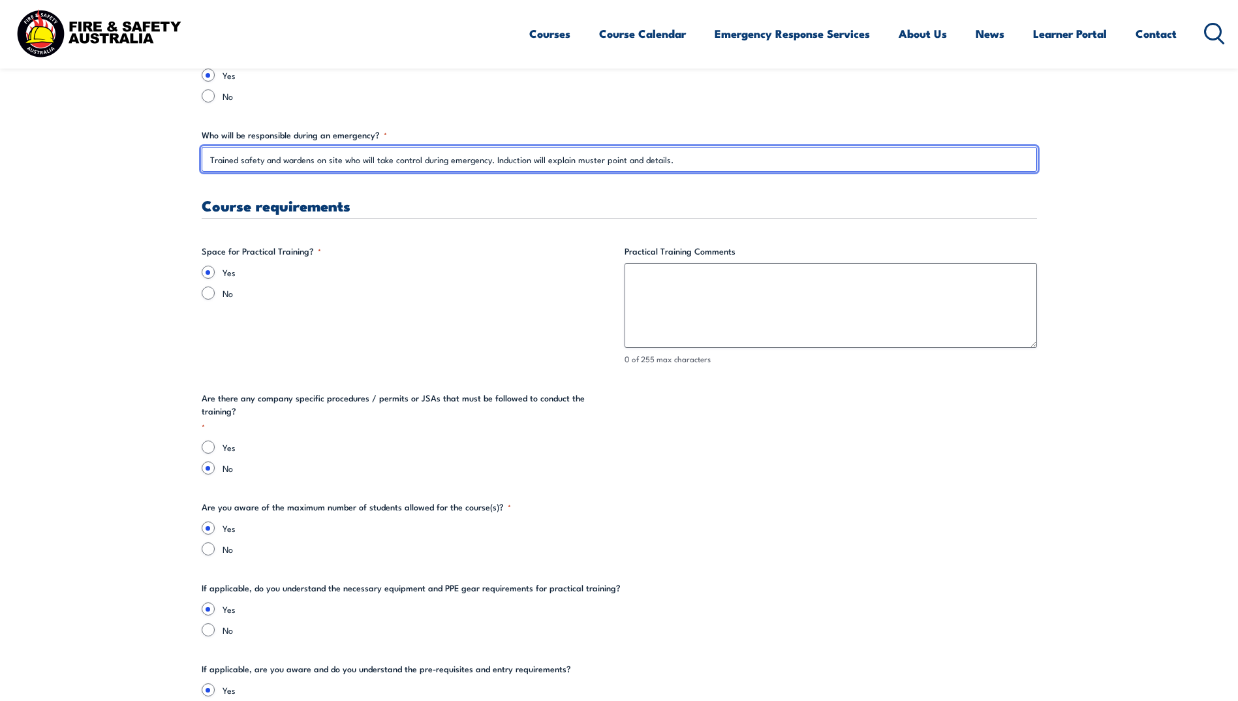
type input "Trained safety and wardens on site who will take control during emergency. Indu…"
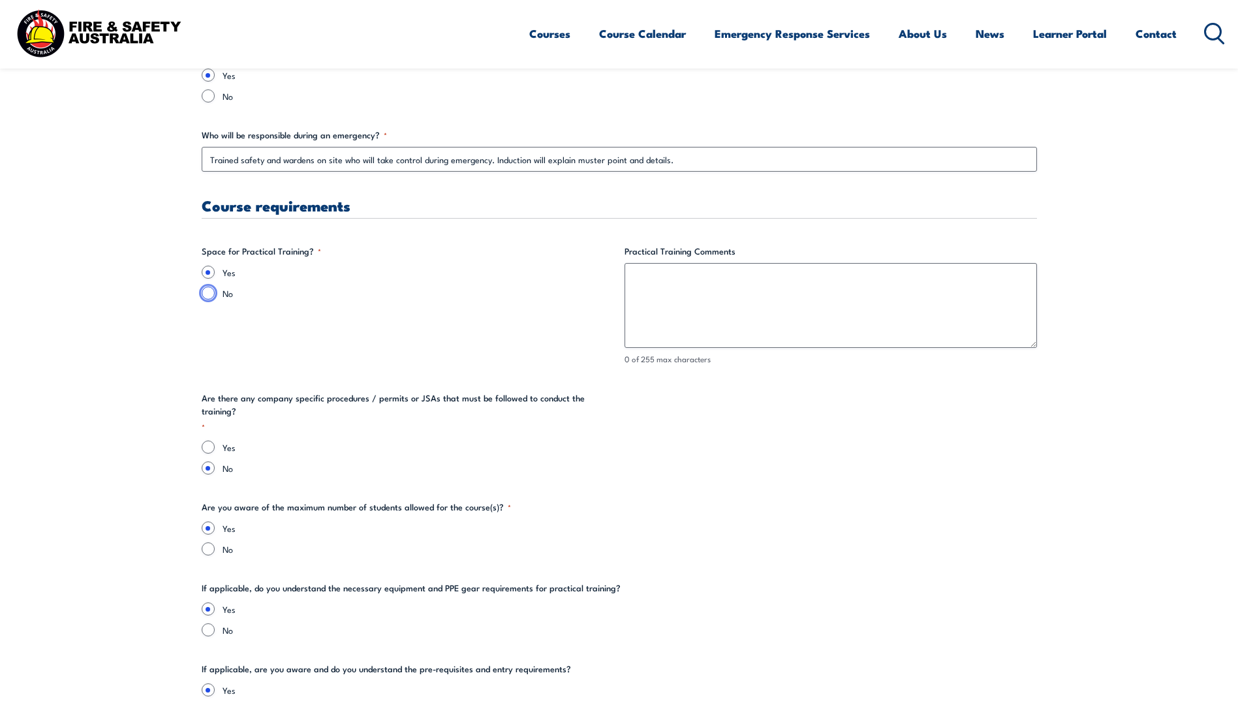
click at [206, 298] on input "No" at bounding box center [208, 292] width 13 height 13
radio input "true"
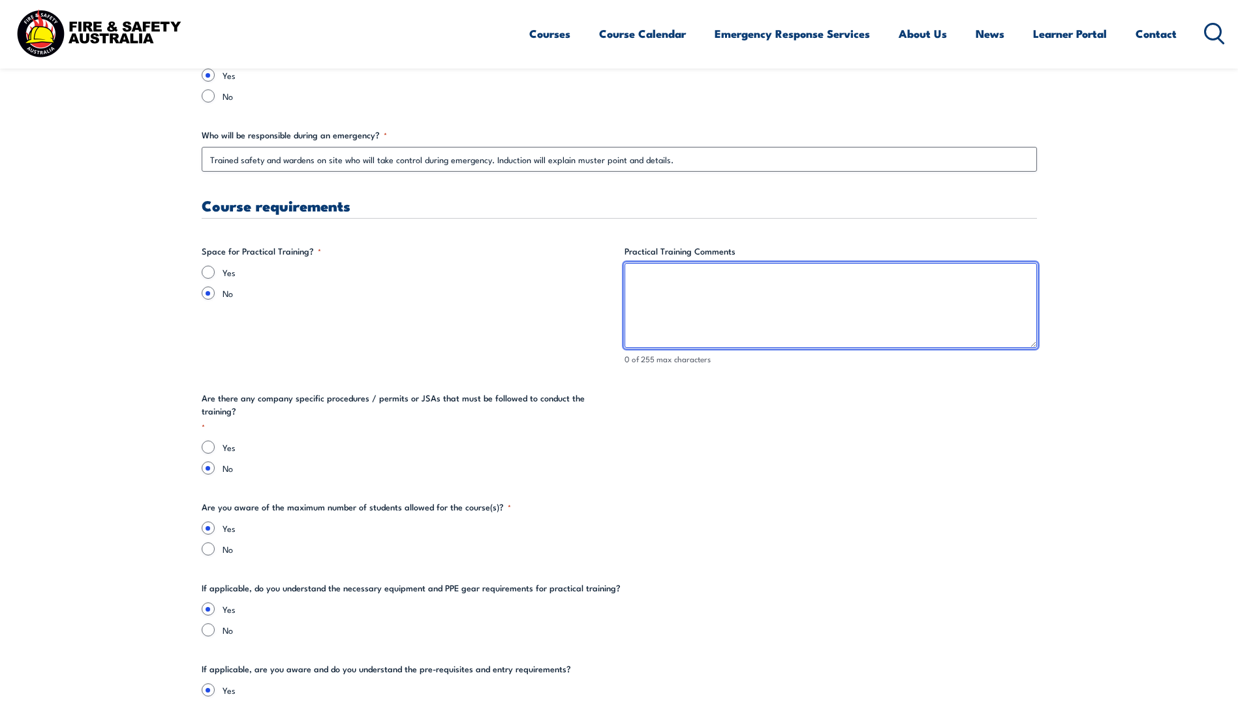
click at [743, 285] on textarea "Practical Training Comments" at bounding box center [830, 305] width 412 height 85
click at [713, 279] on textarea "No Applicable for" at bounding box center [830, 305] width 412 height 85
drag, startPoint x: 690, startPoint y: 260, endPoint x: 689, endPoint y: 287, distance: 27.4
click at [647, 291] on textarea "No Applicable for awarness" at bounding box center [830, 305] width 412 height 85
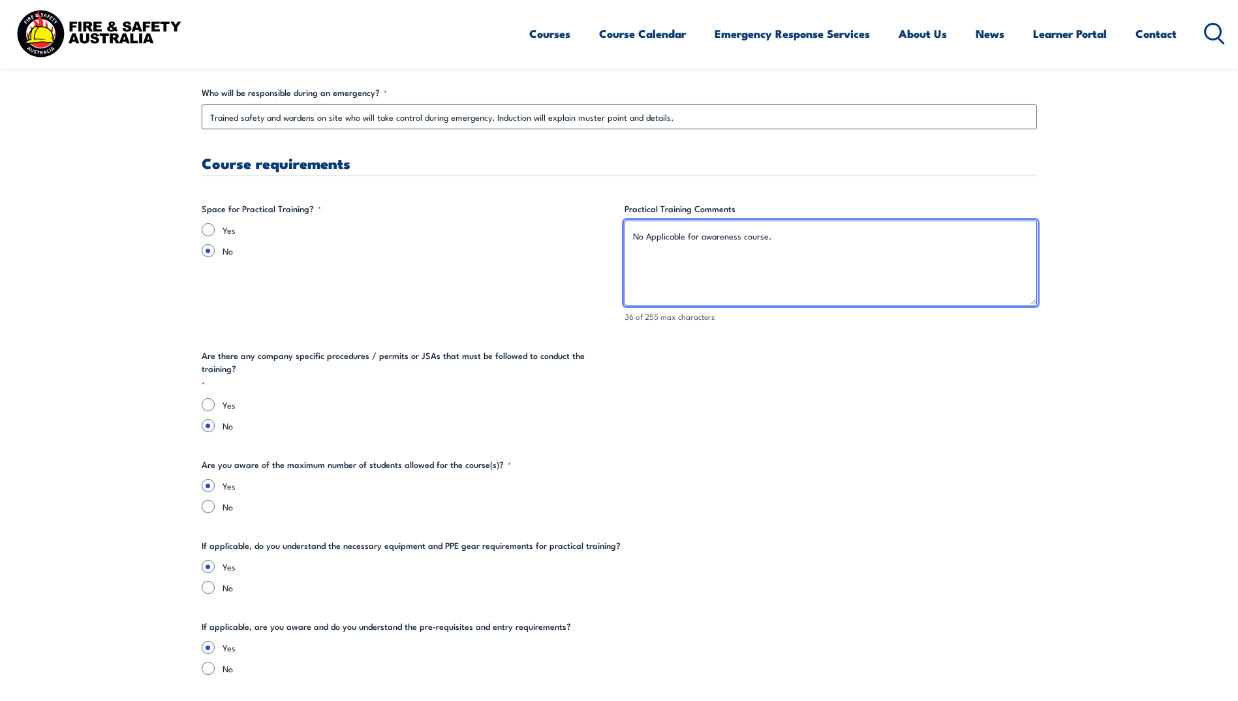
scroll to position [2545, 0]
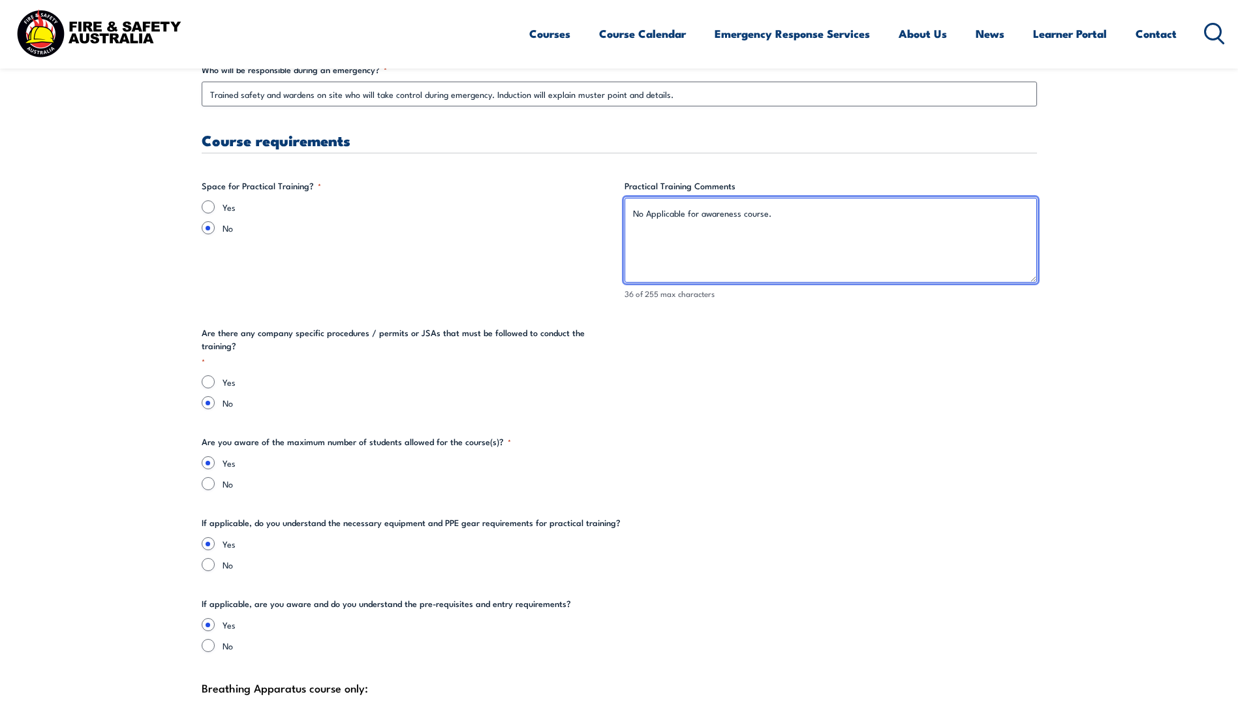
click at [642, 217] on textarea "No Applicable for awareness course." at bounding box center [830, 240] width 412 height 85
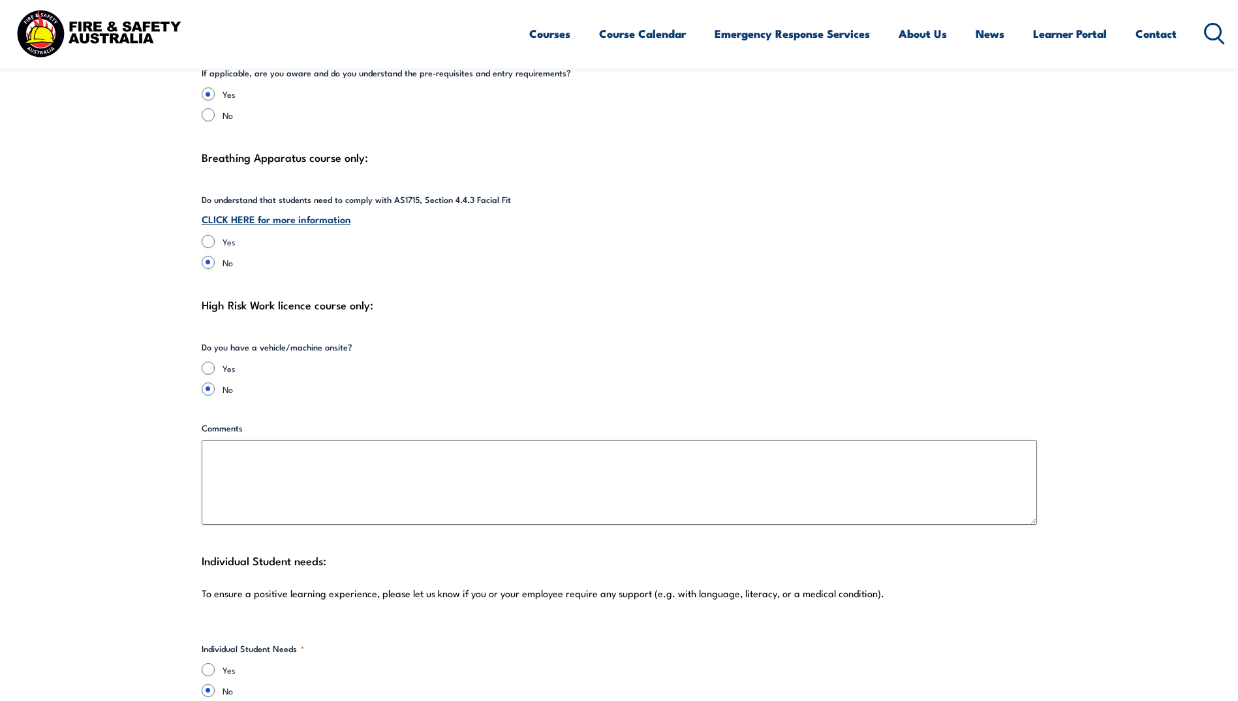
scroll to position [3197, 0]
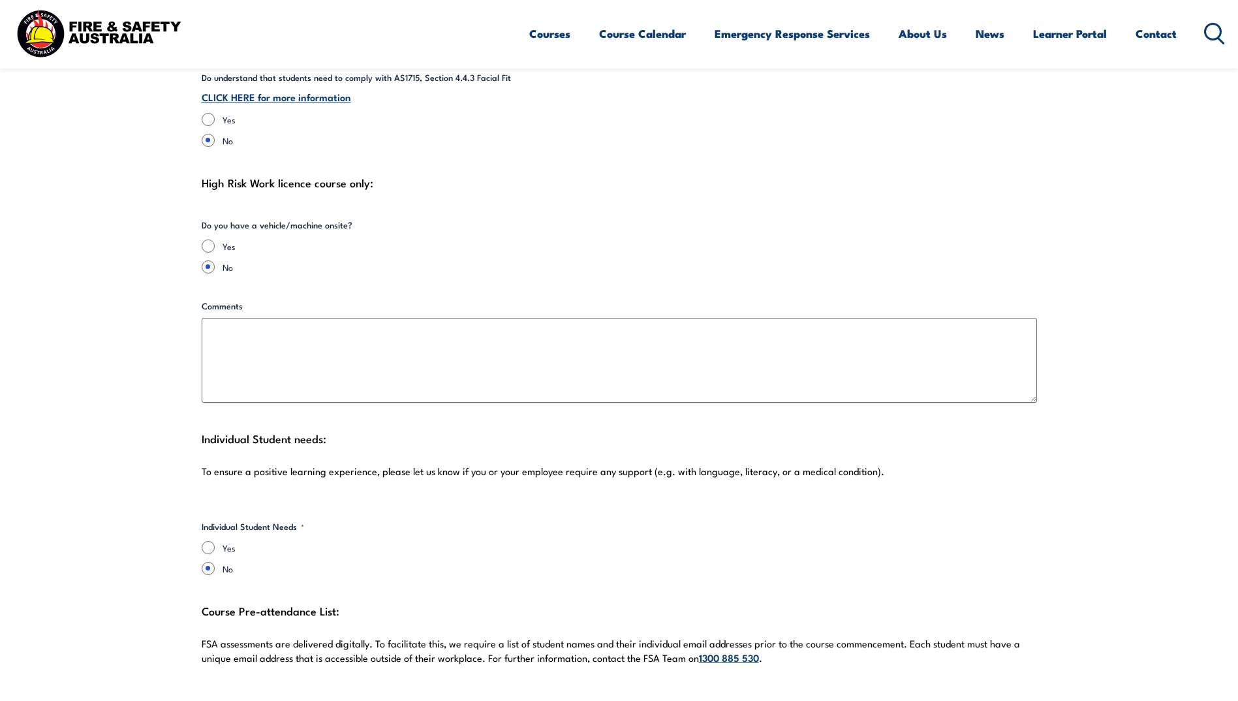
type textarea "Not Applicable for awareness course."
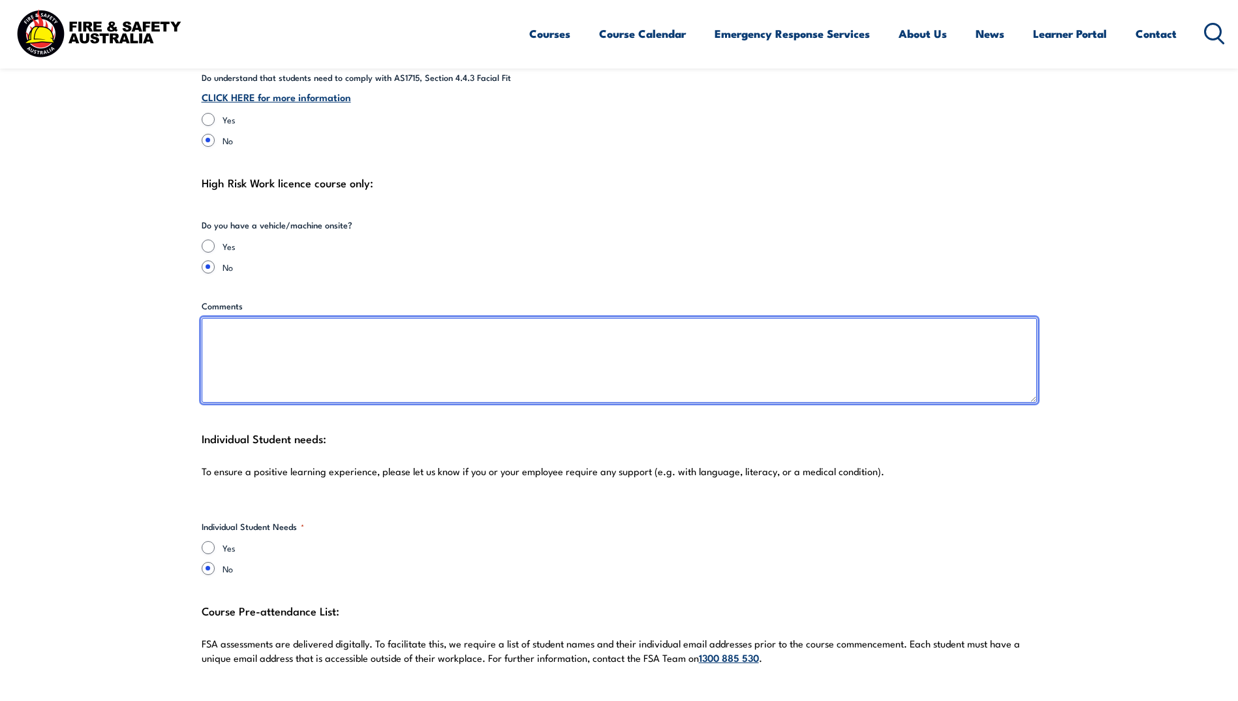
click at [365, 352] on textarea "Comments" at bounding box center [619, 360] width 835 height 85
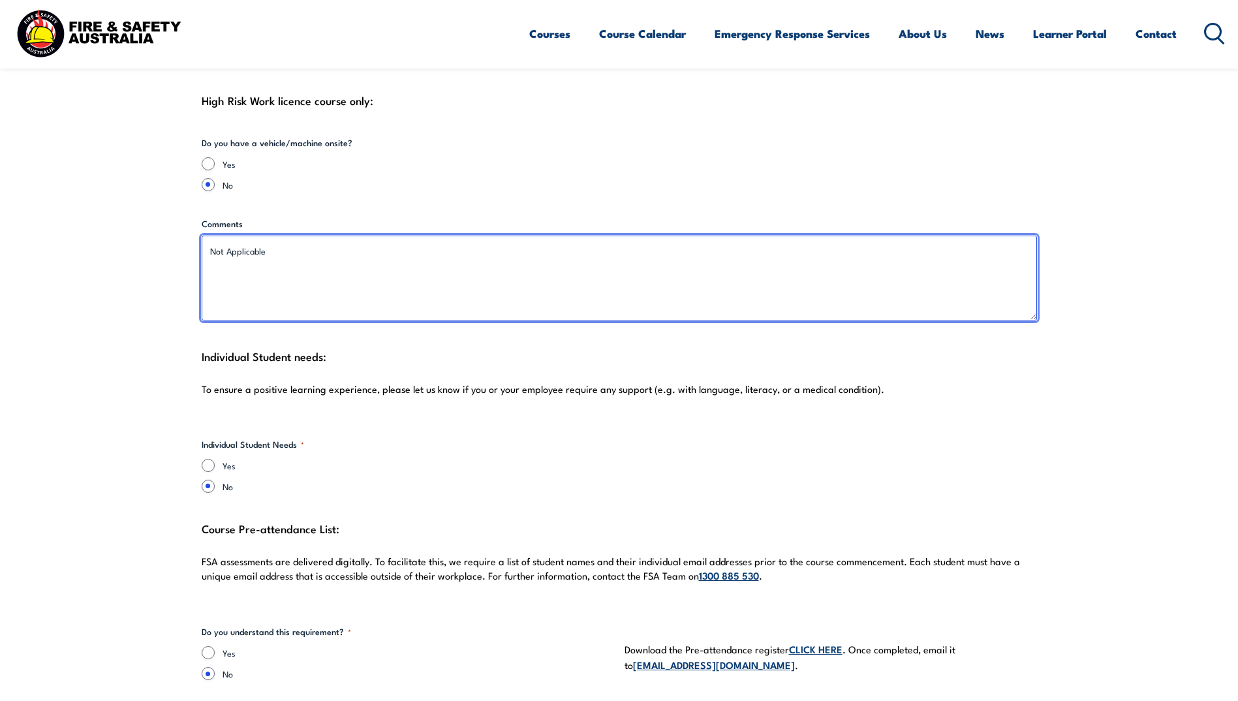
scroll to position [3393, 0]
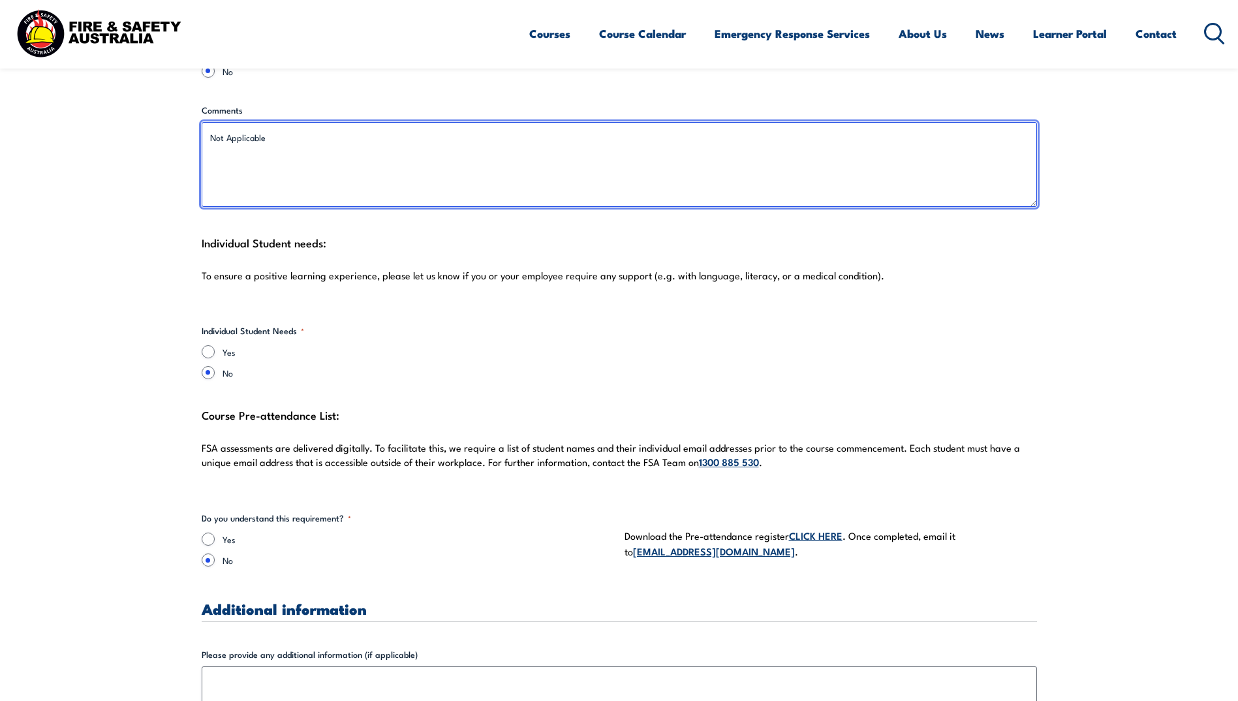
type textarea "Not Applicable"
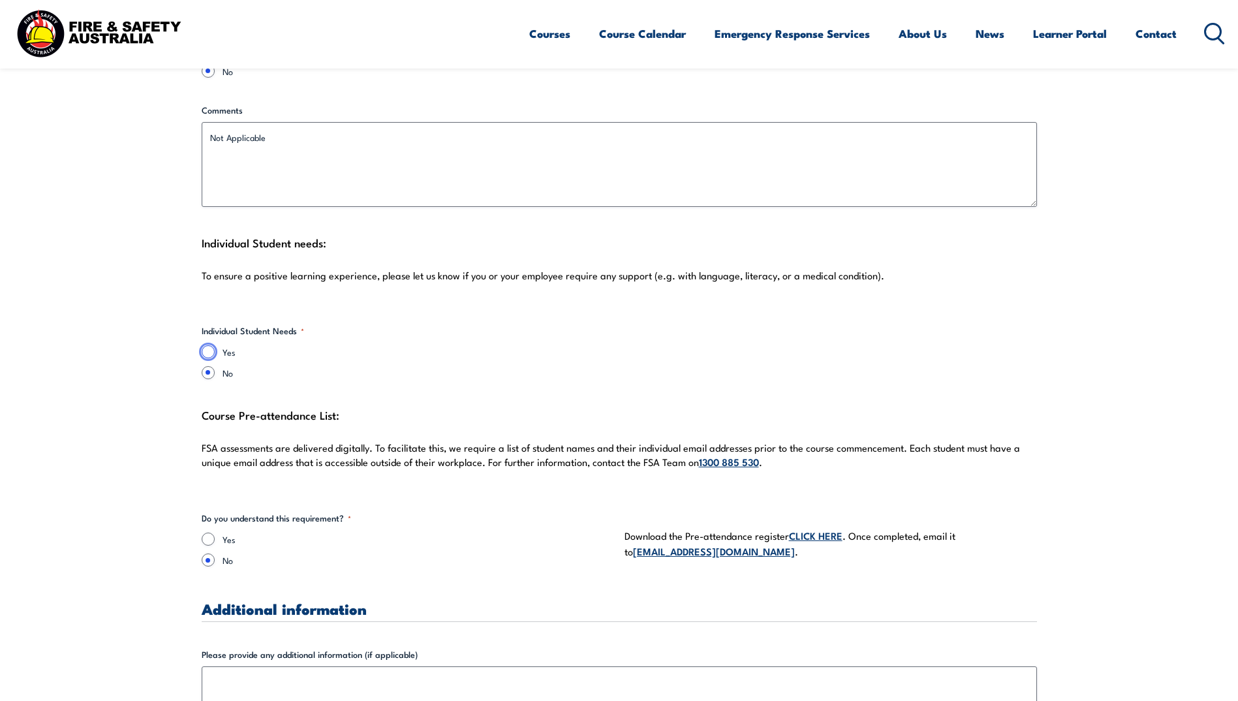
click at [208, 345] on input "Yes" at bounding box center [208, 351] width 13 height 13
radio input "true"
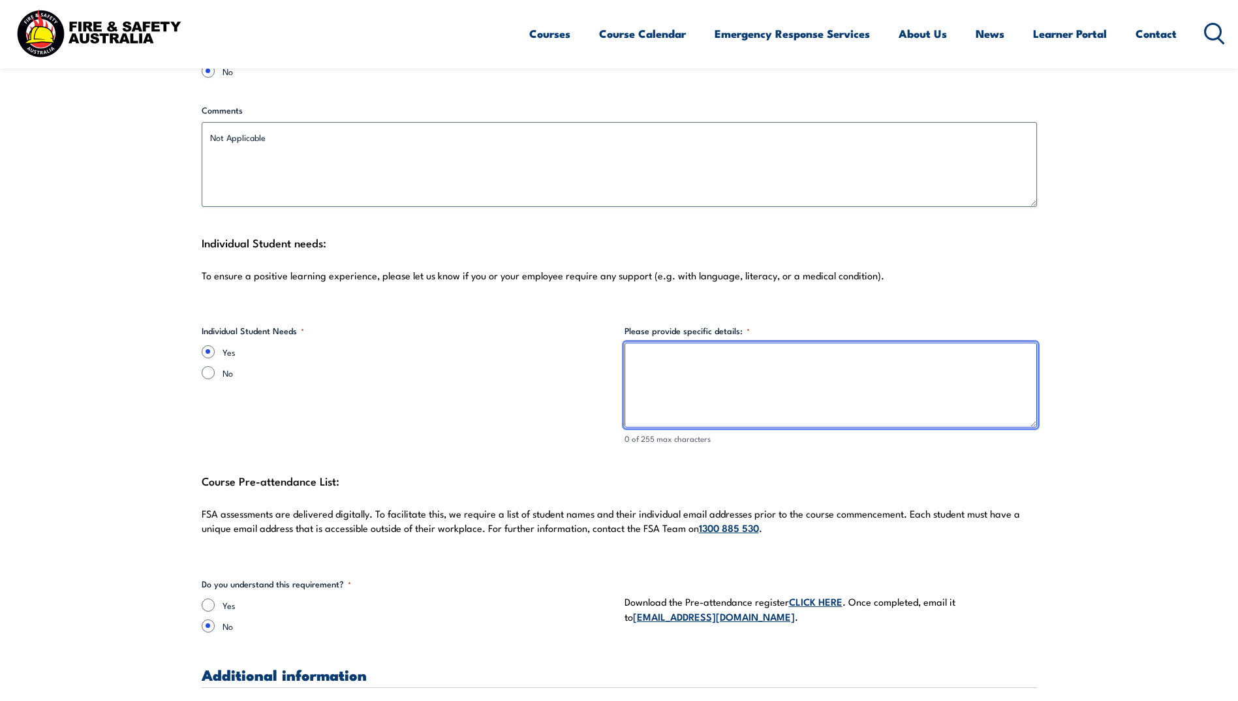
click at [776, 350] on textarea "Please provide specific details: *" at bounding box center [830, 385] width 412 height 85
click at [816, 348] on textarea "We do have most workers who speak Korean." at bounding box center [830, 385] width 412 height 85
click at [806, 343] on textarea "We do have most workers who speak Korean." at bounding box center [830, 385] width 412 height 85
click at [761, 346] on textarea "We do have [DEMOGRAPHIC_DATA] background" at bounding box center [830, 385] width 412 height 85
click at [984, 354] on textarea "We do have [DEMOGRAPHIC_DATA] background workers who speak English as a second …" at bounding box center [830, 385] width 412 height 85
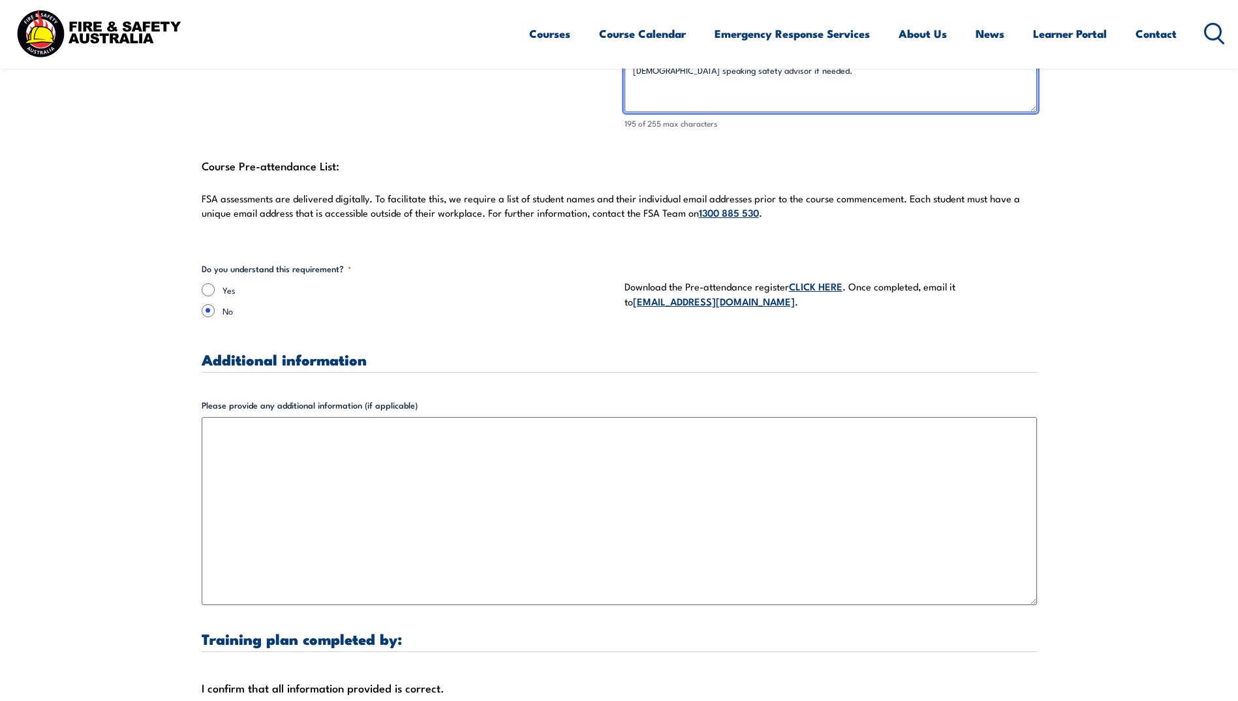
scroll to position [3654, 0]
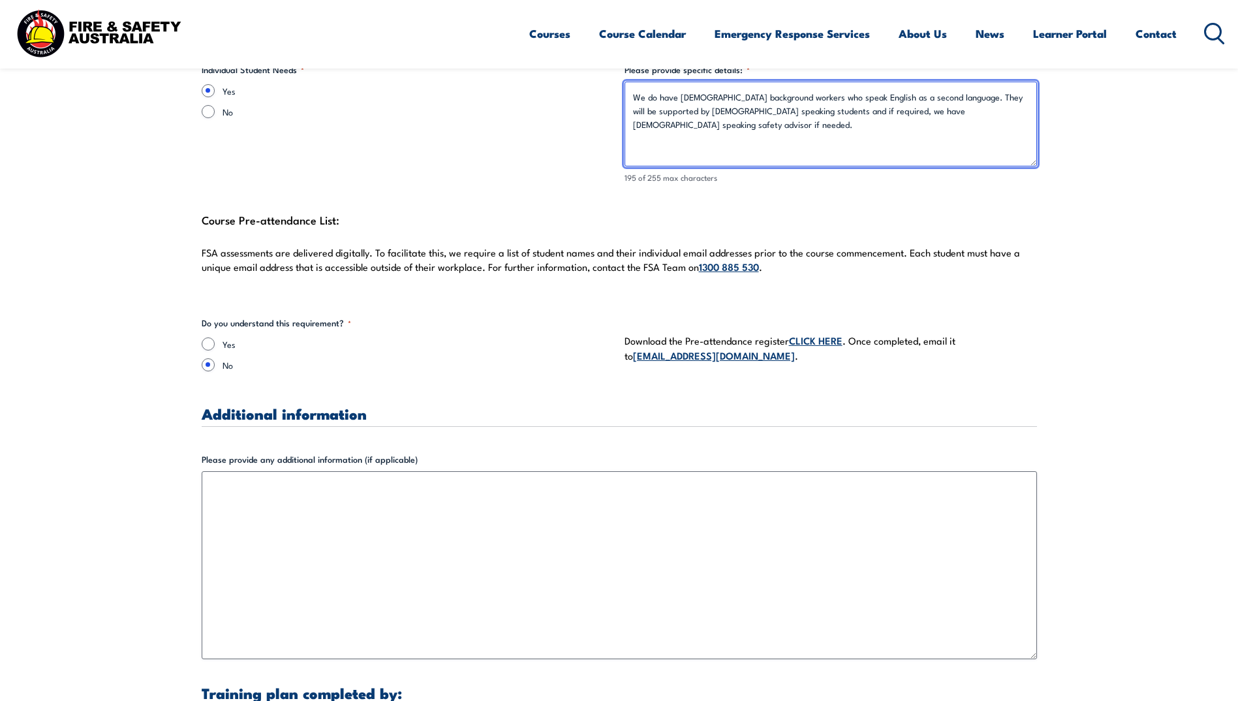
type textarea "We do have [DEMOGRAPHIC_DATA] background workers who speak English as a second …"
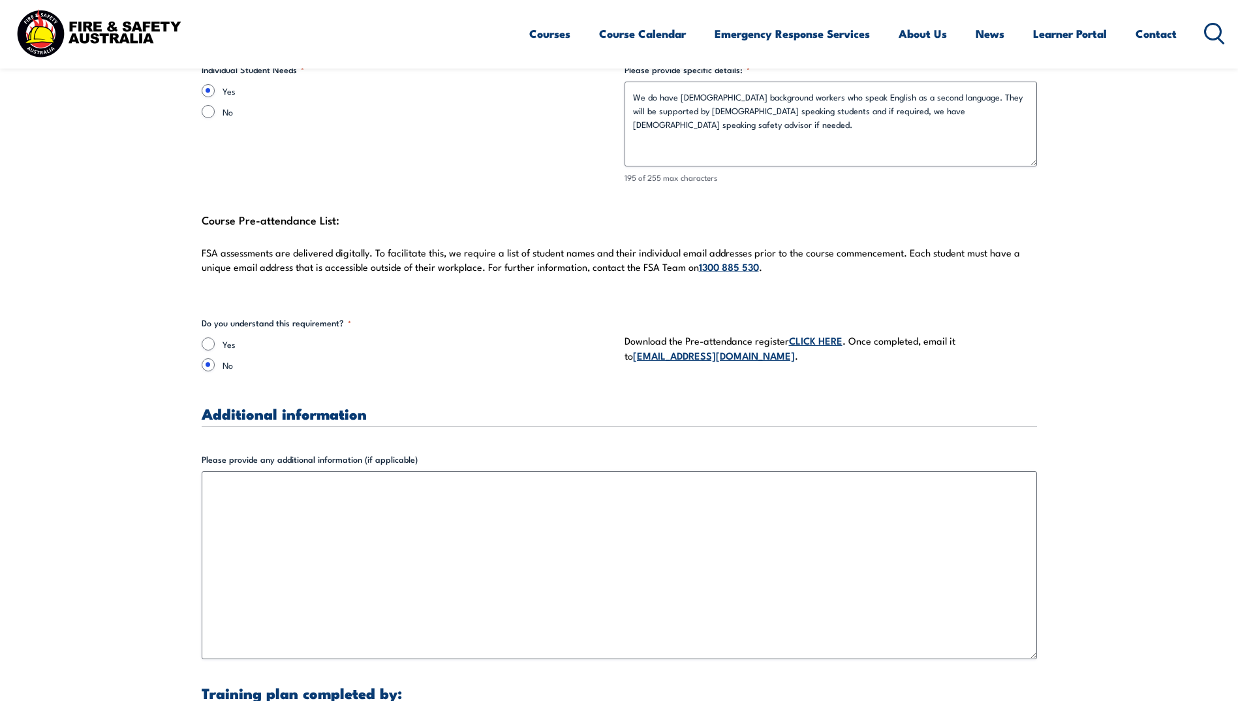
click at [800, 333] on link "CLICK HERE" at bounding box center [816, 340] width 54 height 14
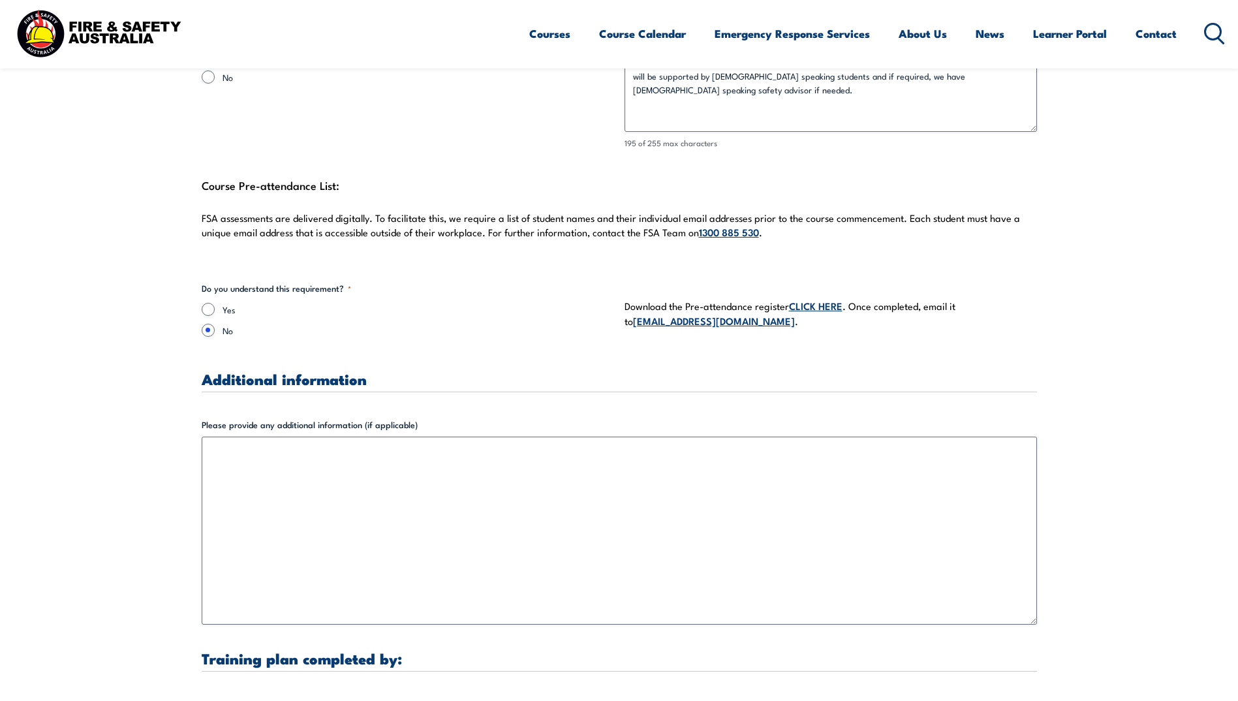
scroll to position [3720, 0]
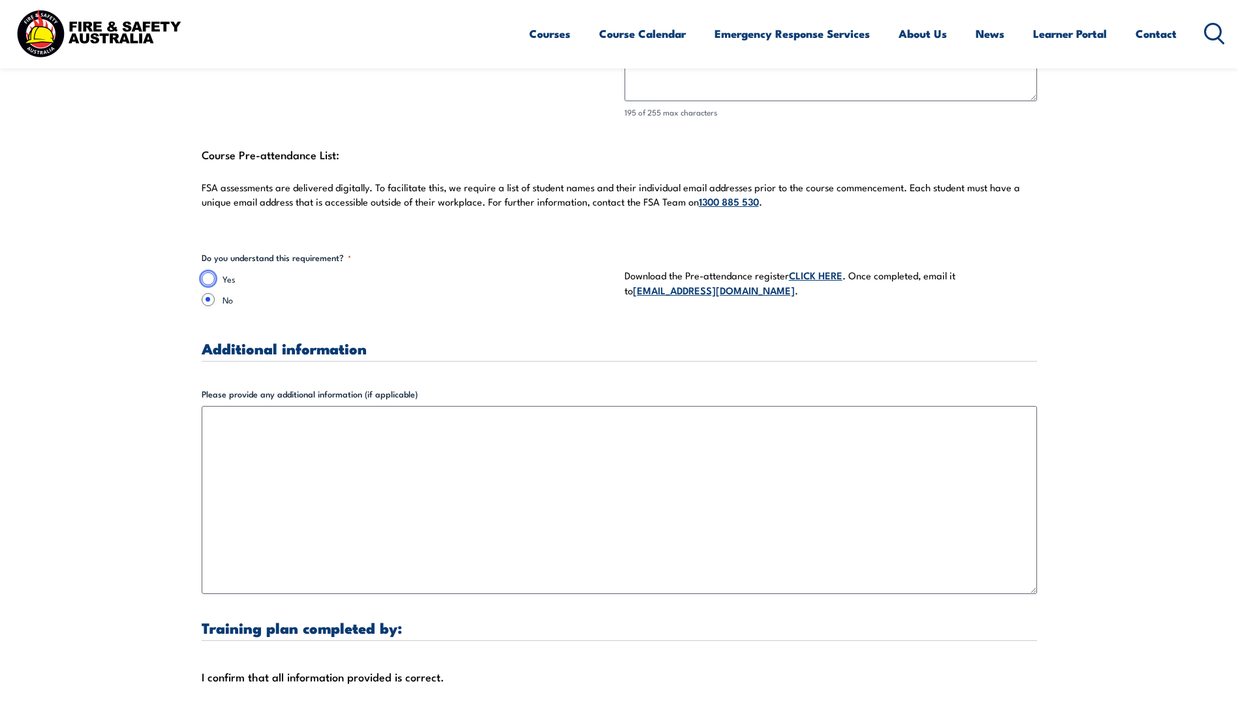
click at [211, 272] on input "Yes" at bounding box center [208, 278] width 13 height 13
radio input "true"
click at [208, 293] on input "No" at bounding box center [208, 299] width 13 height 13
radio input "true"
click at [205, 272] on input "Yes" at bounding box center [208, 278] width 13 height 13
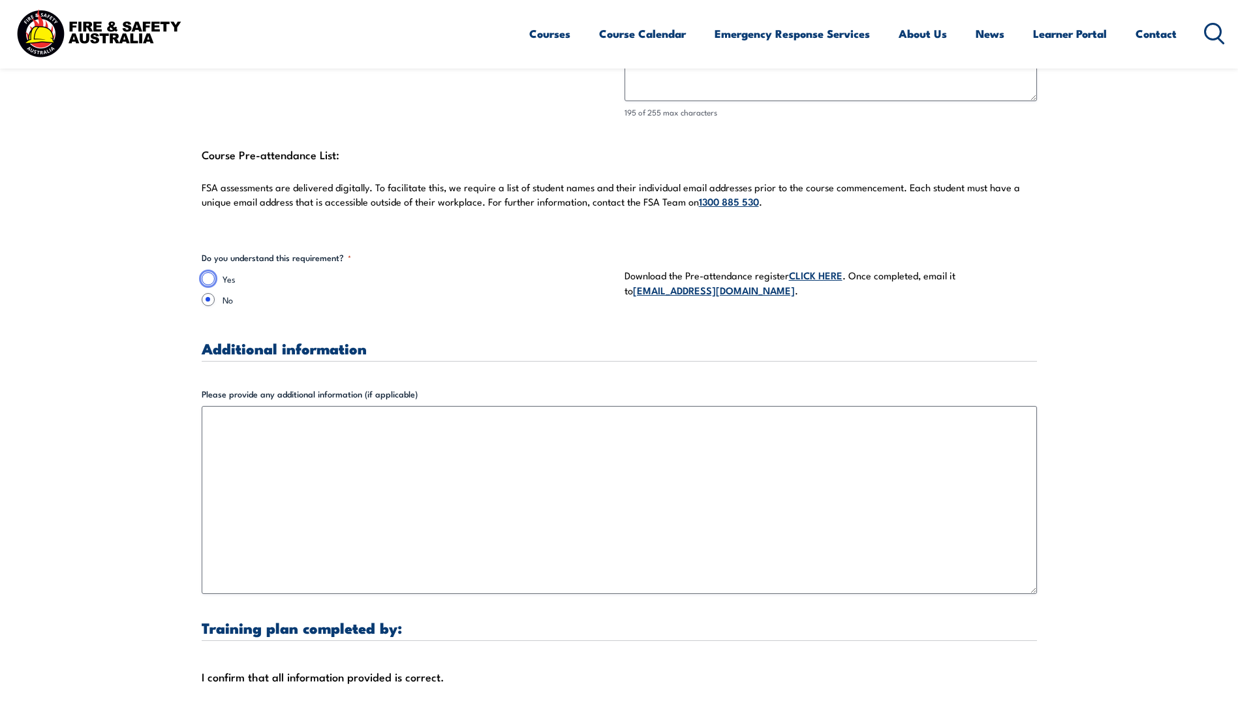
radio input "true"
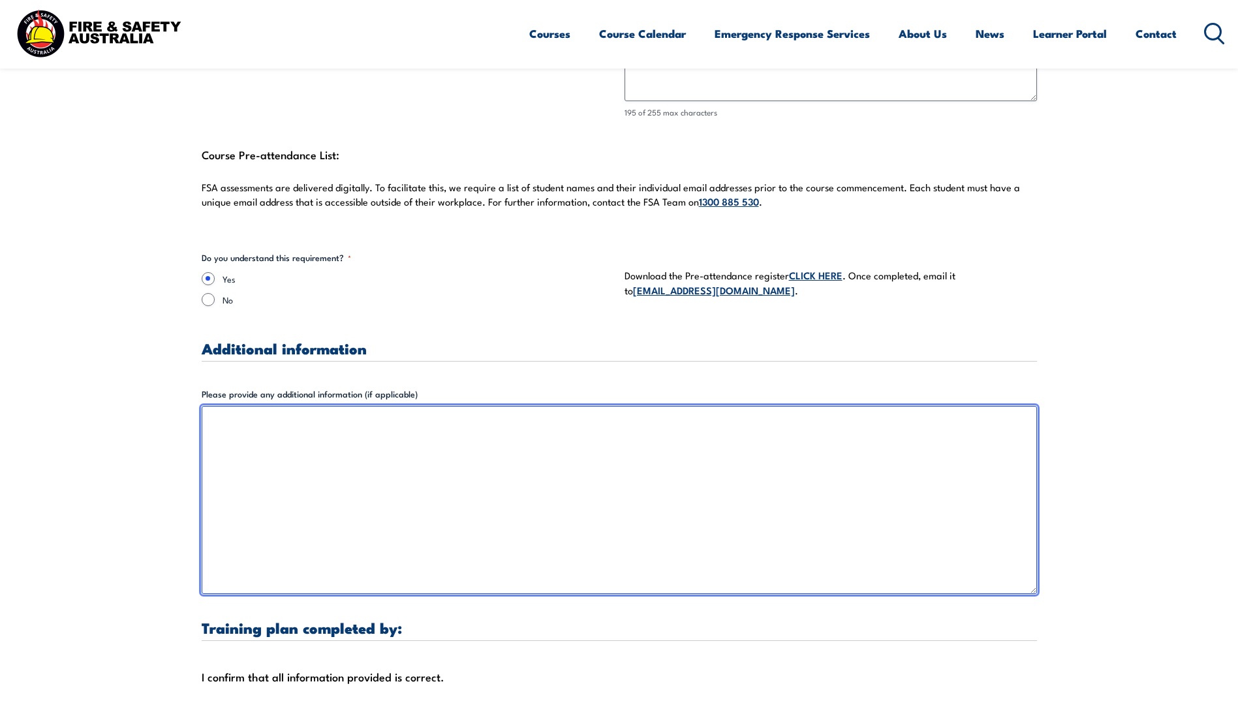
click at [451, 437] on textarea "Please provide any additional information (if applicable)" at bounding box center [619, 500] width 835 height 188
type textarea "P"
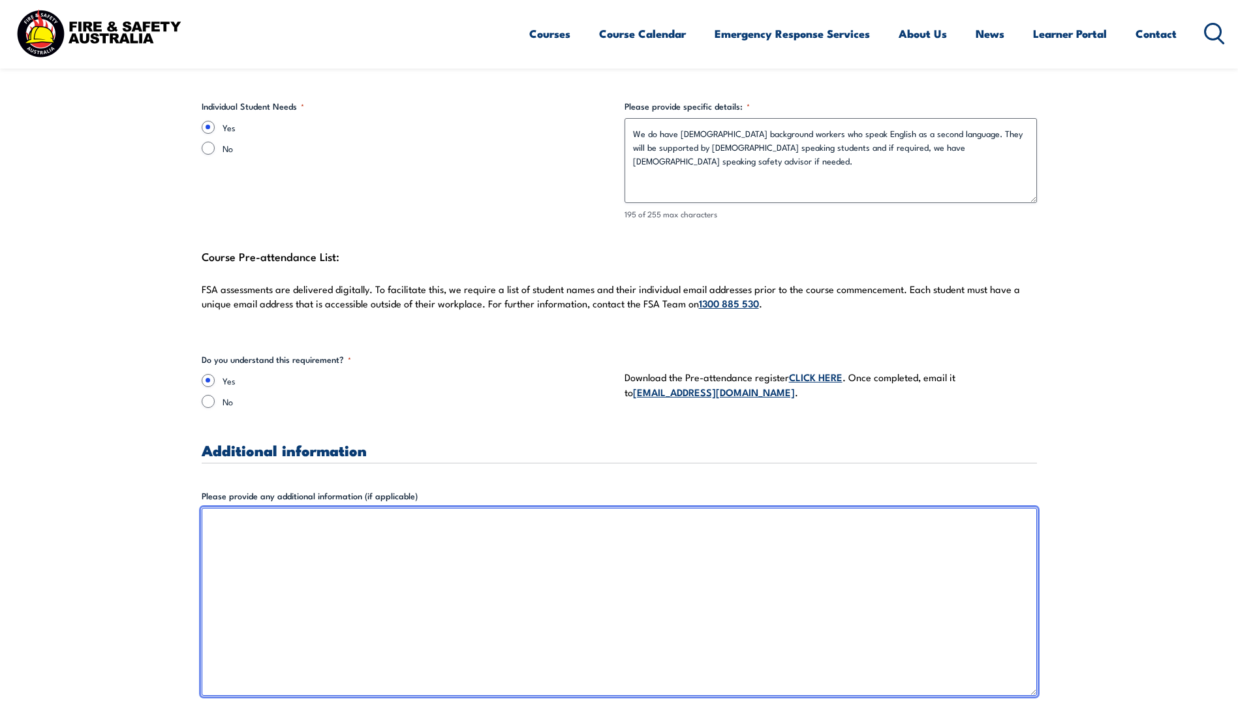
scroll to position [3524, 0]
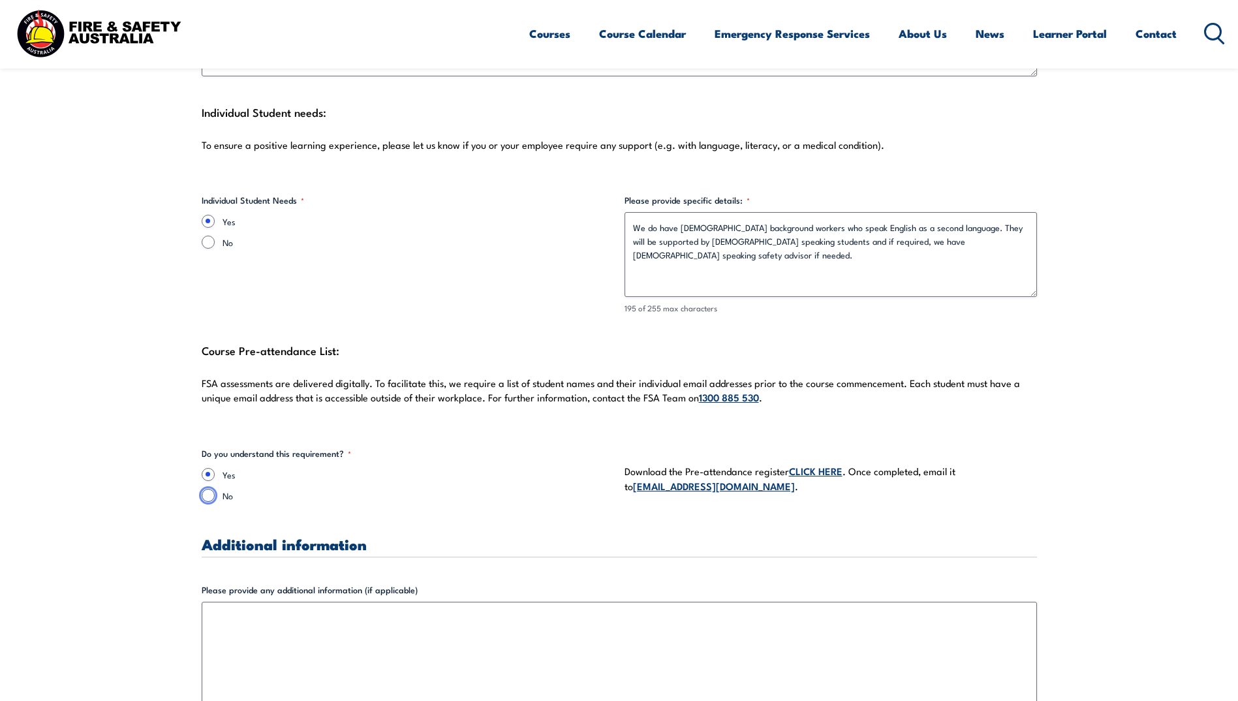
click at [210, 489] on input "No" at bounding box center [208, 495] width 13 height 13
radio input "true"
click at [211, 468] on input "Yes" at bounding box center [208, 474] width 13 height 13
radio input "true"
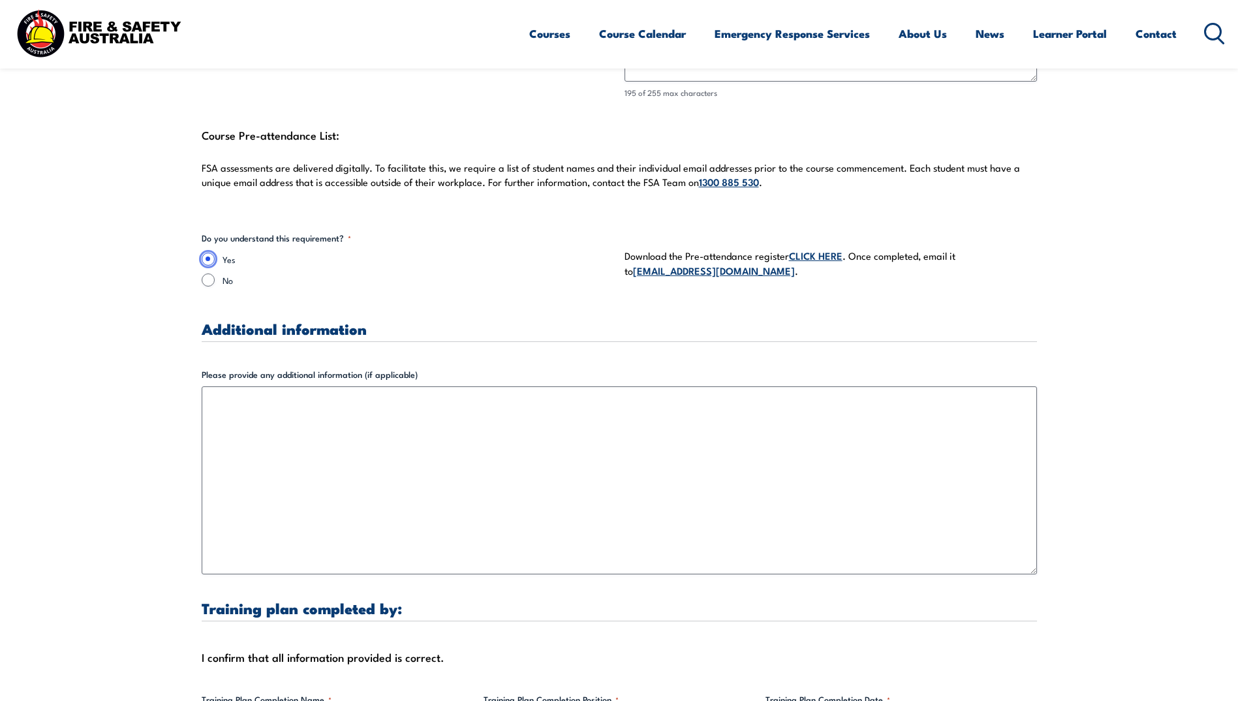
scroll to position [3720, 0]
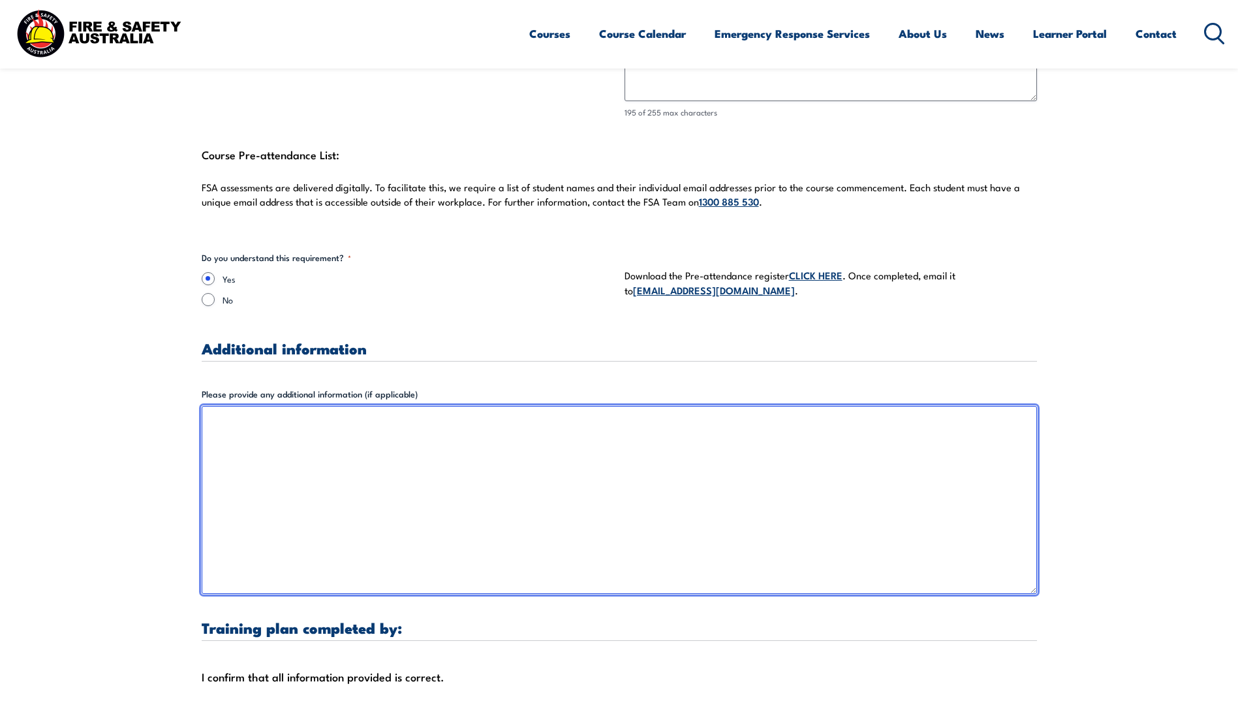
click at [606, 426] on textarea "Please provide any additional information (if applicable)" at bounding box center [619, 500] width 835 height 188
click at [853, 412] on textarea "Student names will be sent to training coordinator and trainer to collect stude…" at bounding box center [619, 500] width 835 height 188
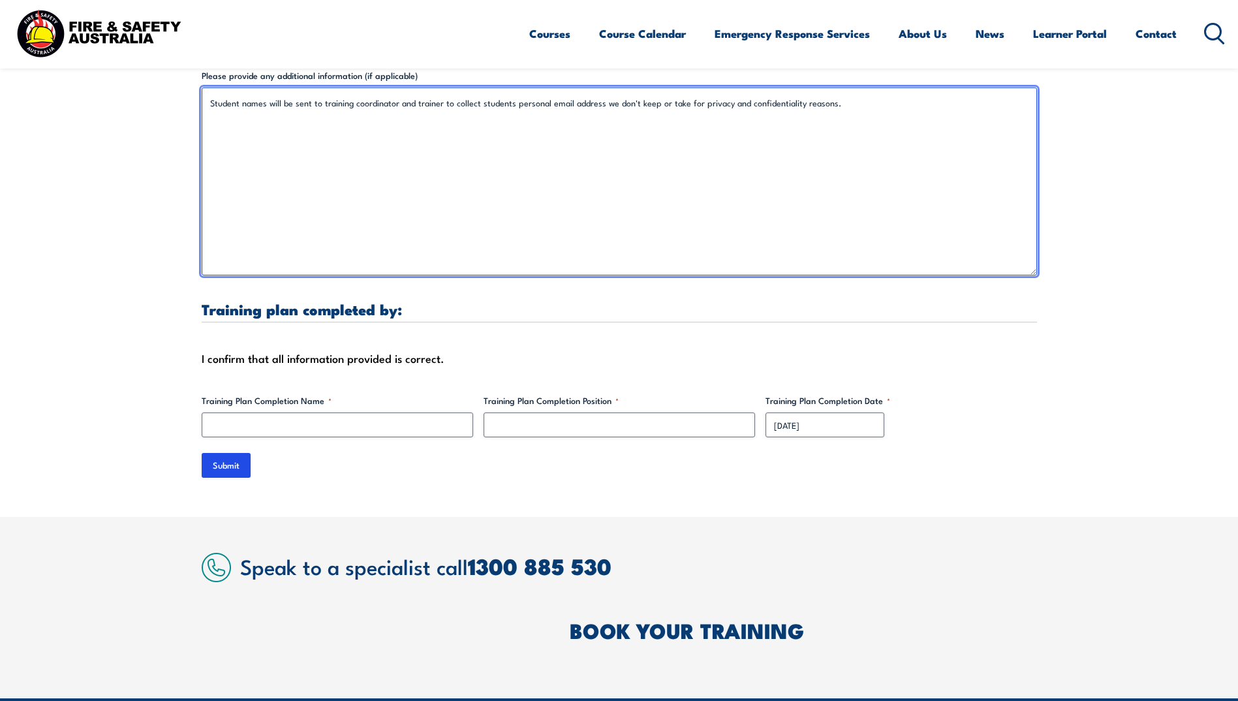
scroll to position [4046, 0]
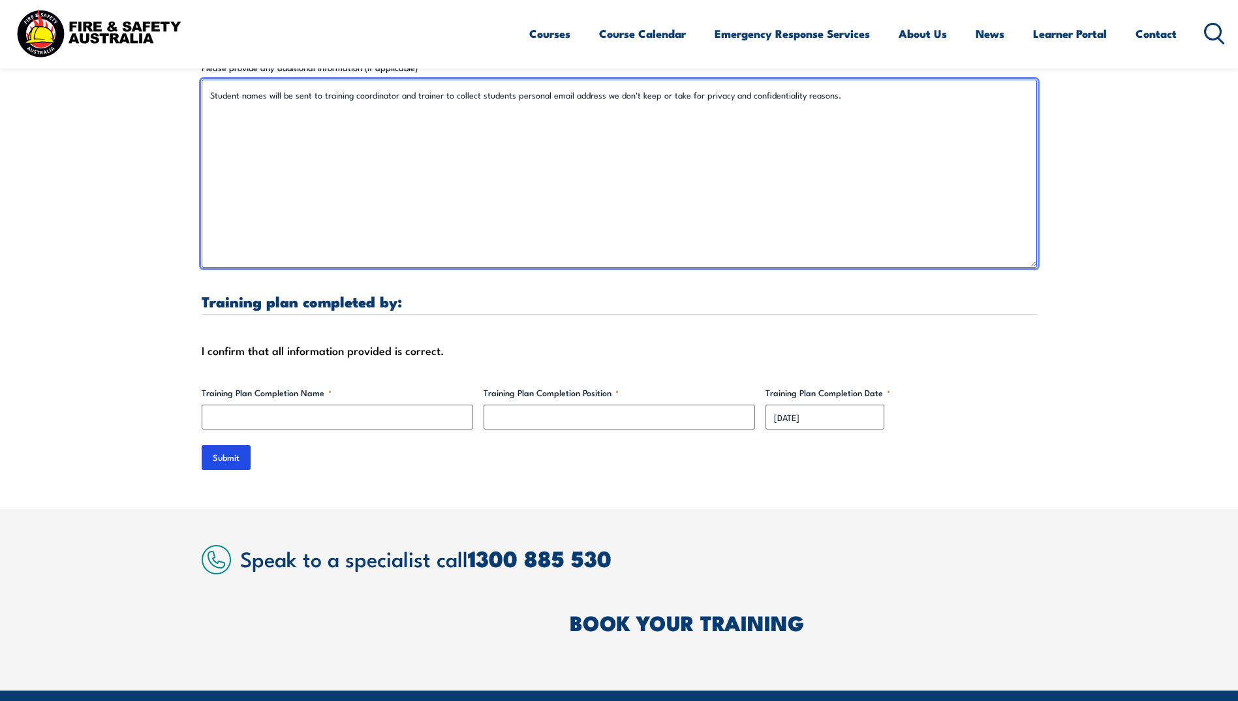
type textarea "Student names will be sent to training coordinator and trainer to collect stude…"
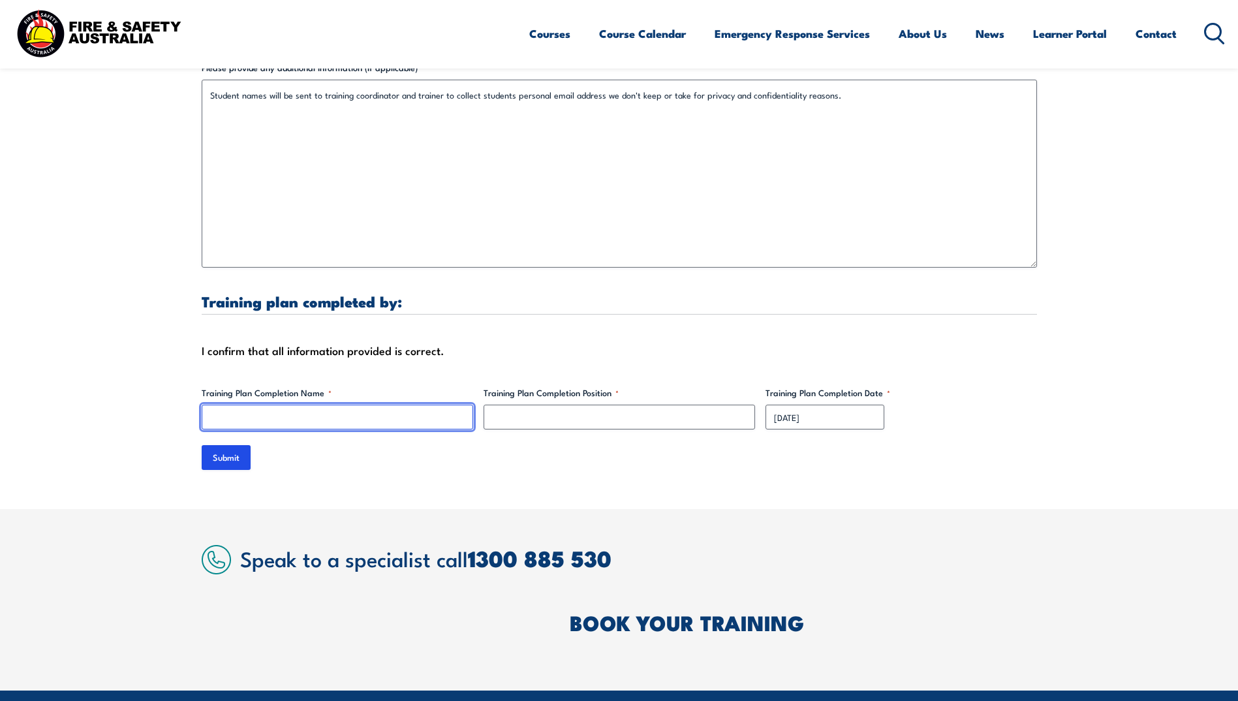
click at [326, 405] on input "Training Plan Completion Name *" at bounding box center [337, 417] width 271 height 25
type input "[PERSON_NAME]"
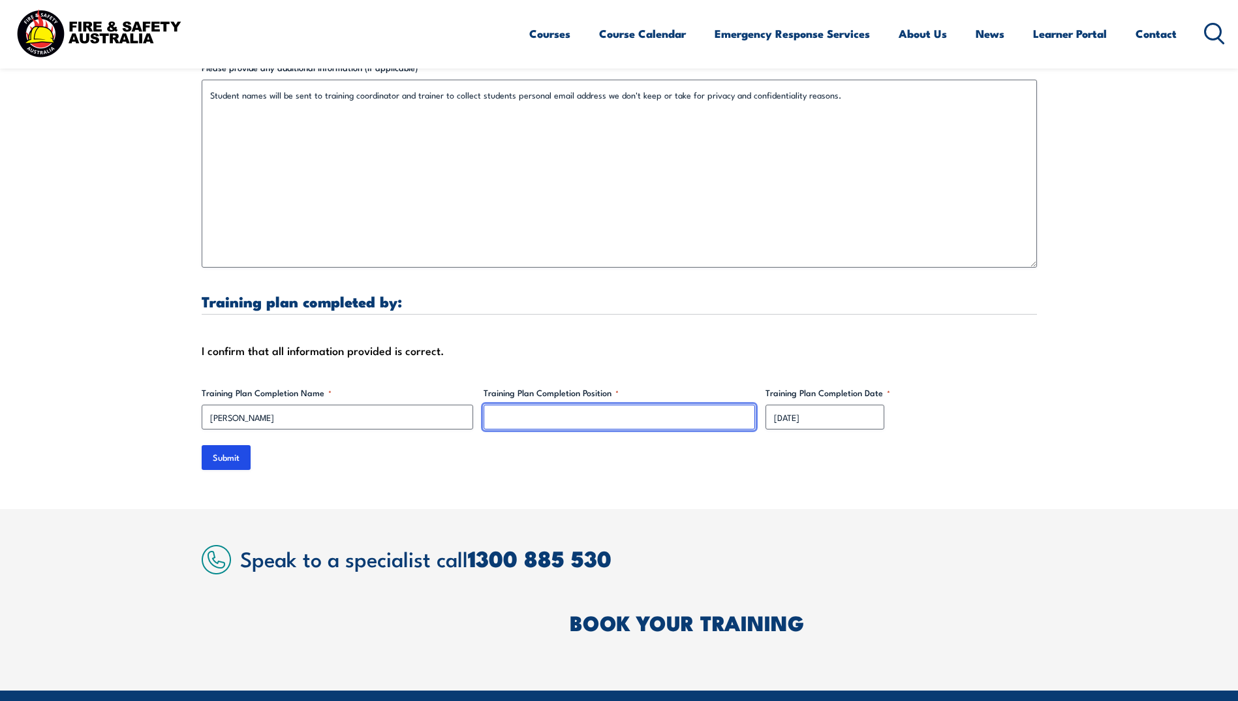
click at [563, 405] on input "Training Plan Completion Position *" at bounding box center [619, 417] width 271 height 25
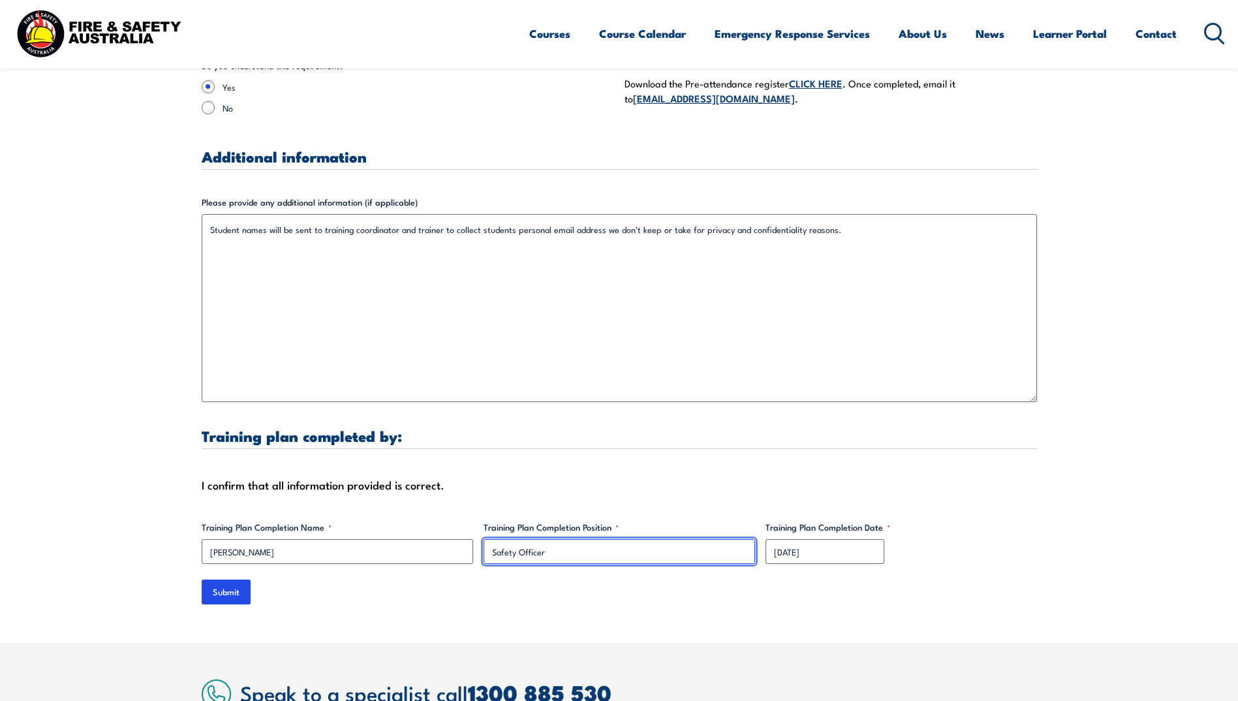
scroll to position [3915, 0]
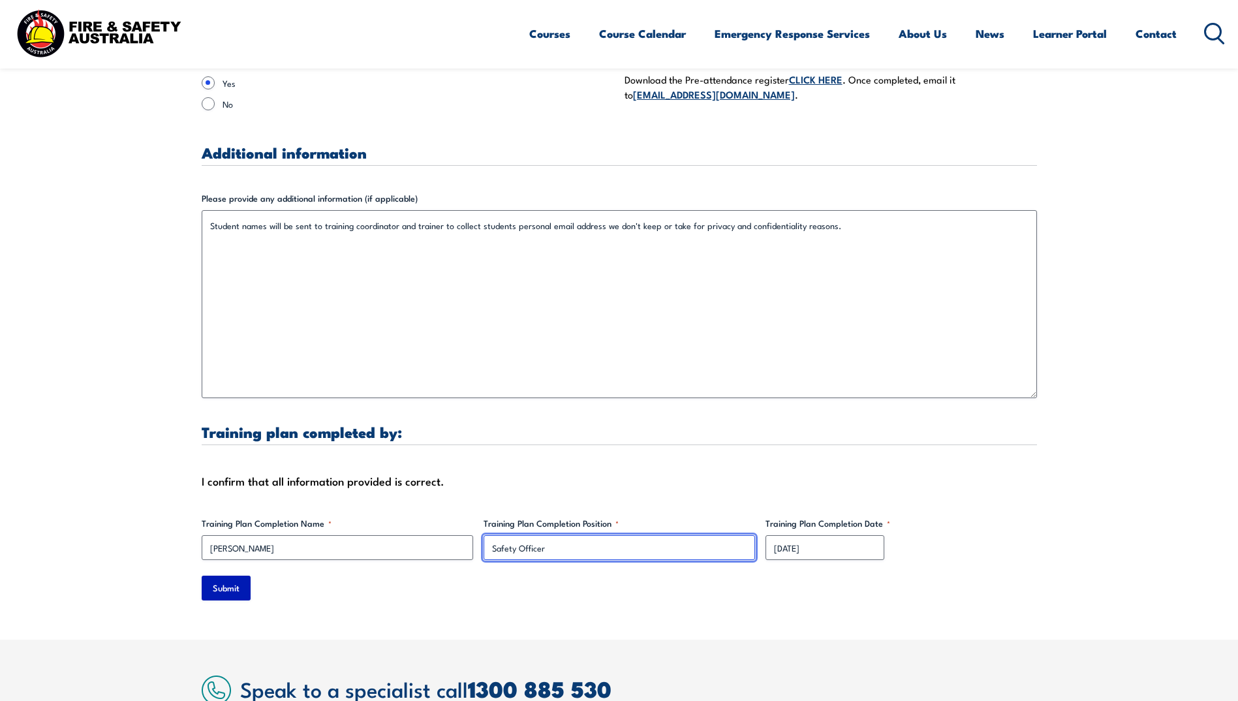
type input "Safety Officer"
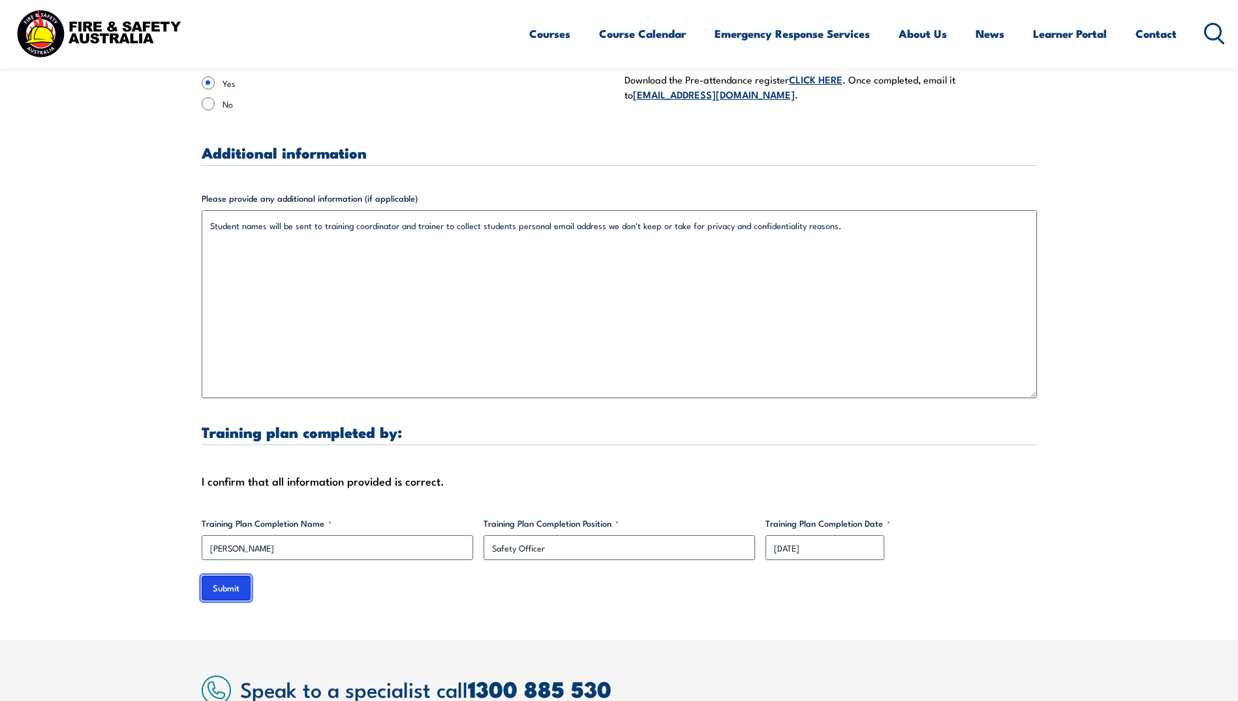
click at [240, 576] on input "Submit" at bounding box center [226, 588] width 49 height 25
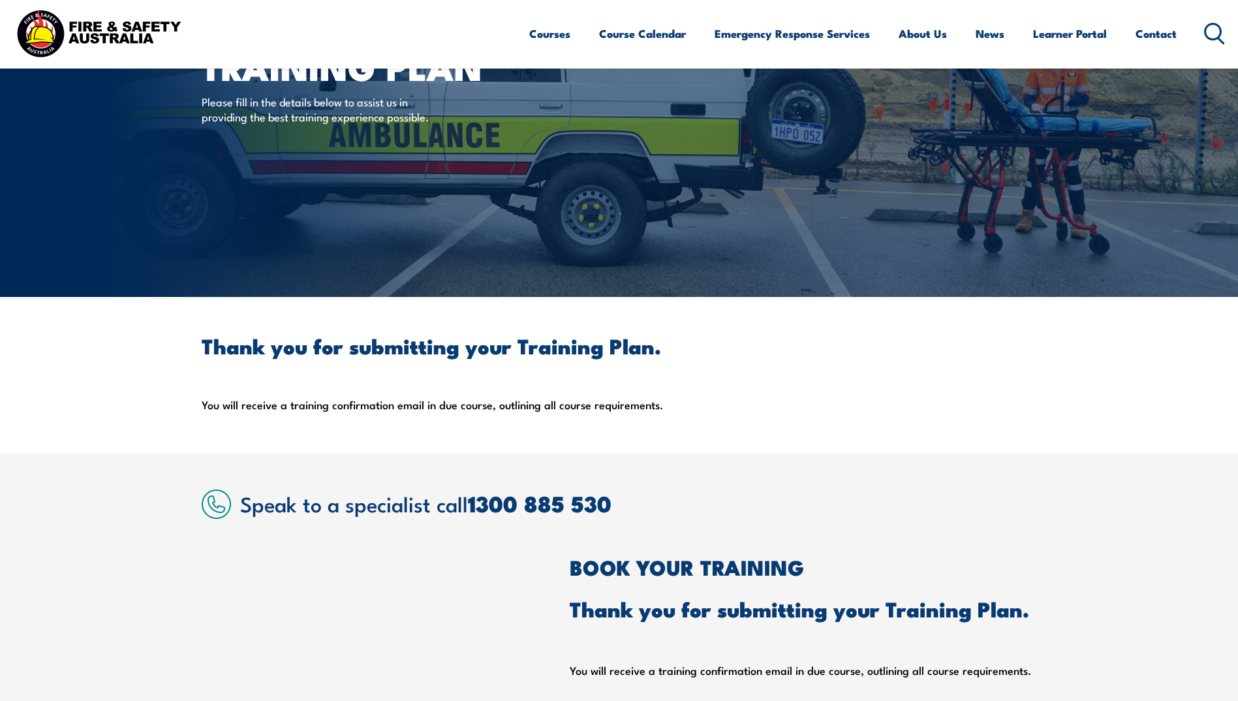
scroll to position [0, 0]
